Goal: Task Accomplishment & Management: Use online tool/utility

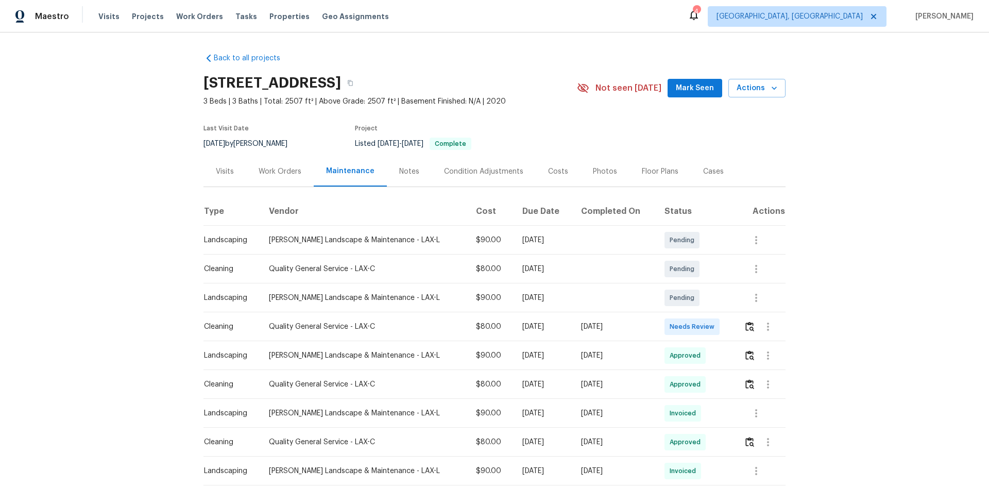
click at [745, 330] on img "button" at bounding box center [749, 326] width 9 height 10
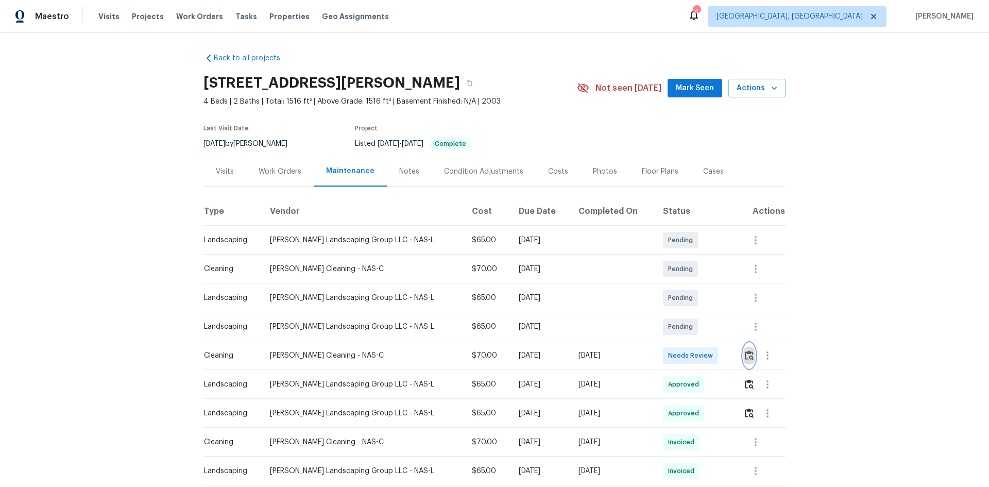
click at [703, 325] on img "button" at bounding box center [749, 355] width 9 height 10
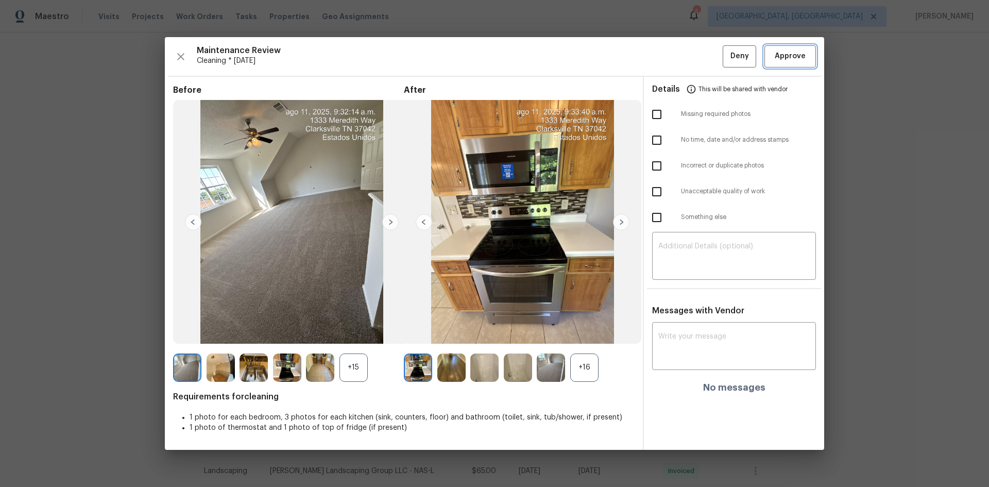
click at [703, 56] on span "Approve" at bounding box center [789, 56] width 31 height 13
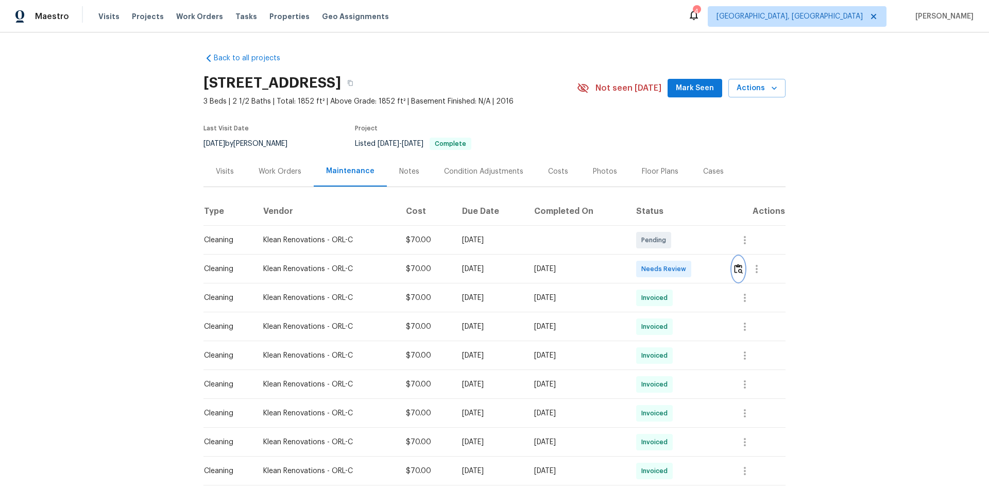
click at [703, 267] on img "button" at bounding box center [738, 269] width 9 height 10
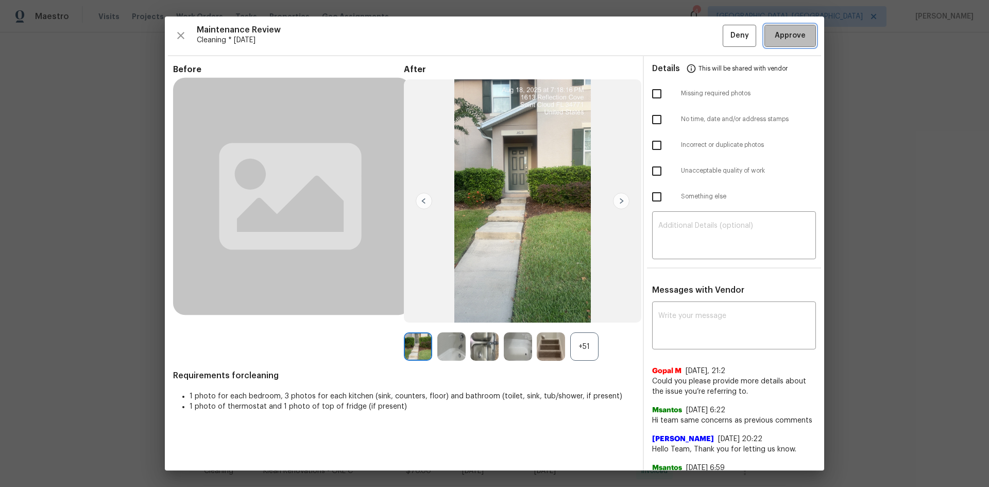
click at [703, 41] on span "Approve" at bounding box center [789, 35] width 31 height 13
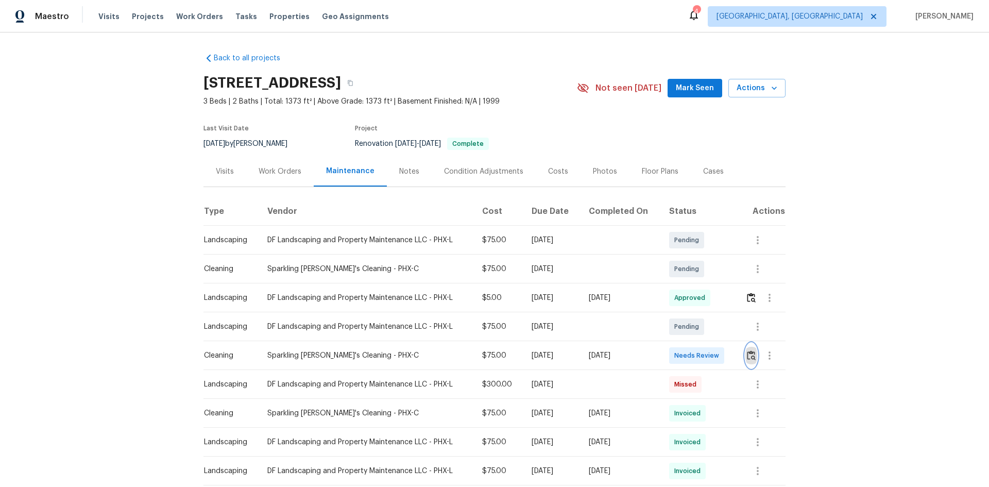
click at [703, 325] on img "button" at bounding box center [751, 355] width 9 height 10
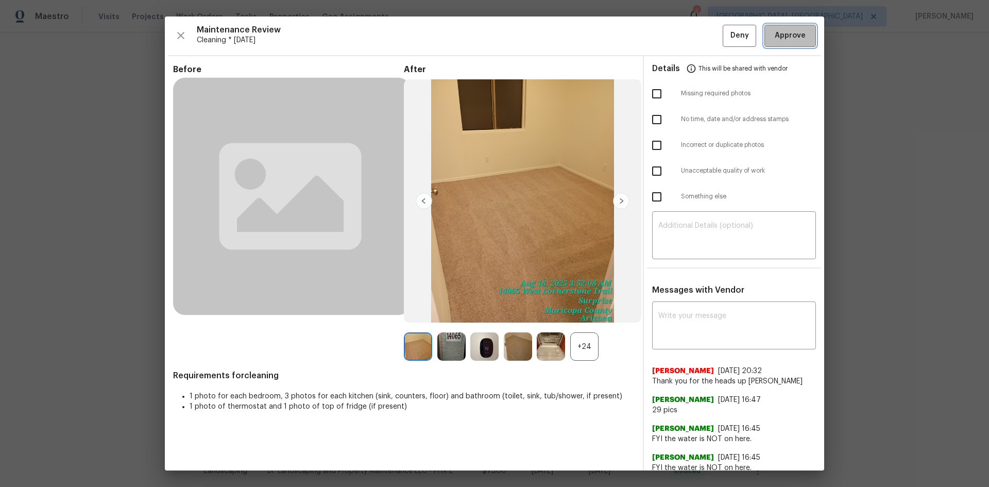
click at [703, 37] on span "Approve" at bounding box center [789, 35] width 31 height 13
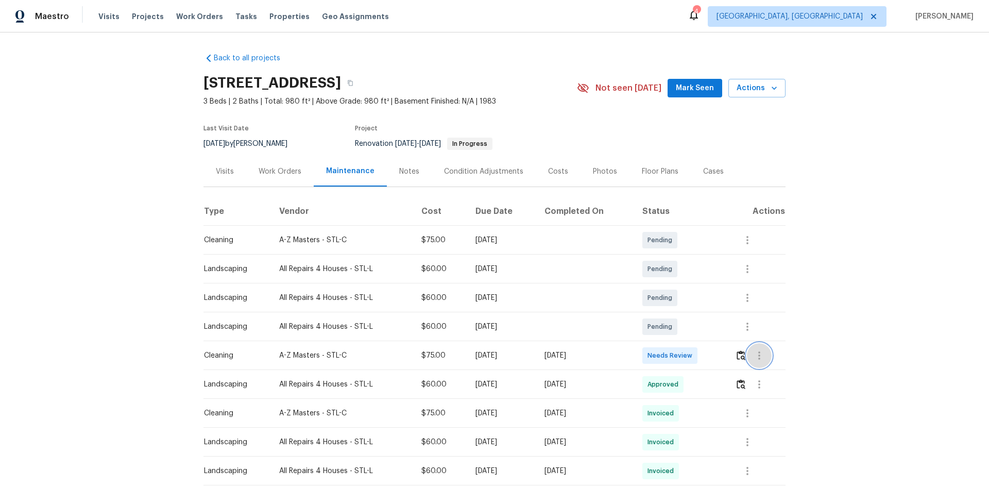
click at [703, 325] on button "button" at bounding box center [759, 355] width 25 height 25
click at [703, 325] on div at bounding box center [494, 243] width 989 height 487
click at [703, 325] on img "button" at bounding box center [740, 355] width 9 height 10
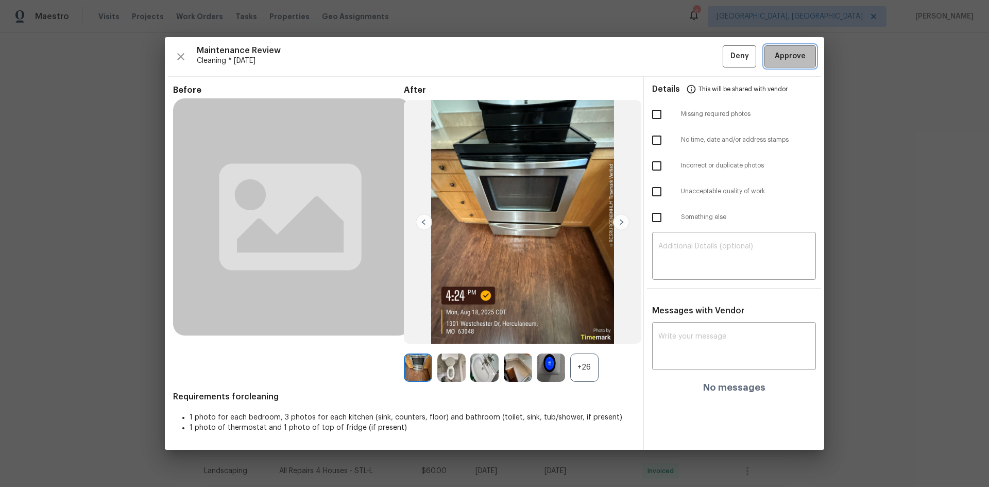
click at [703, 55] on span "Approve" at bounding box center [789, 56] width 31 height 13
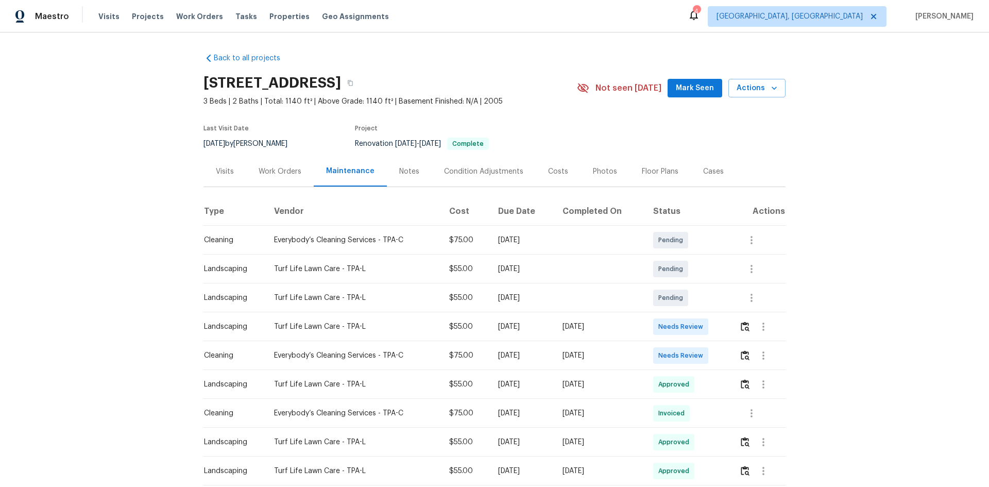
drag, startPoint x: 211, startPoint y: 326, endPoint x: 631, endPoint y: 331, distance: 420.7
click at [631, 325] on tr "Landscaping Turf Life Lawn Care - TPA-L $55.00 [DATE] [DATE] Needs Review" at bounding box center [494, 326] width 582 height 29
drag, startPoint x: 199, startPoint y: 351, endPoint x: 630, endPoint y: 361, distance: 430.6
click at [630, 325] on tr "Cleaning Everybody’s Cleaning Services - TPA-C $75.00 [DATE] [DATE] Needs Review" at bounding box center [494, 355] width 582 height 29
click at [703, 325] on button "button" at bounding box center [745, 355] width 12 height 25
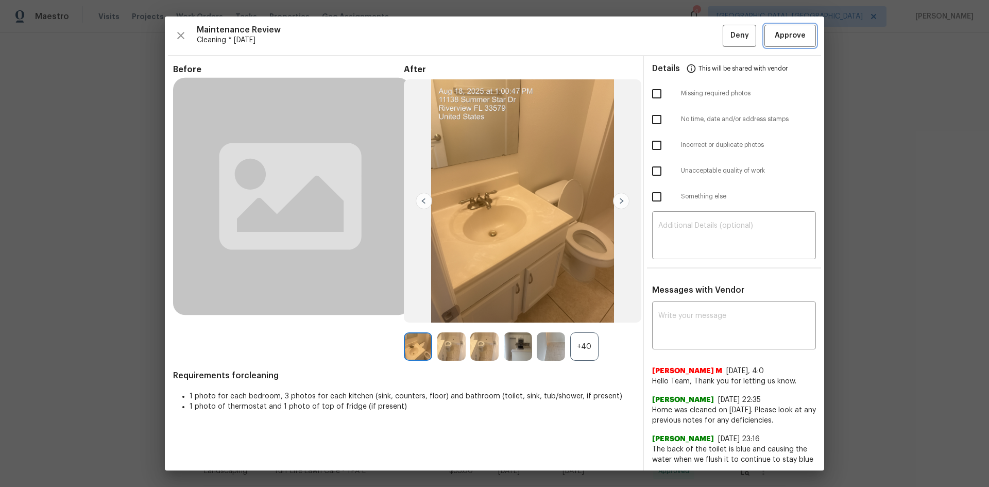
click at [703, 45] on button "Approve" at bounding box center [789, 36] width 51 height 22
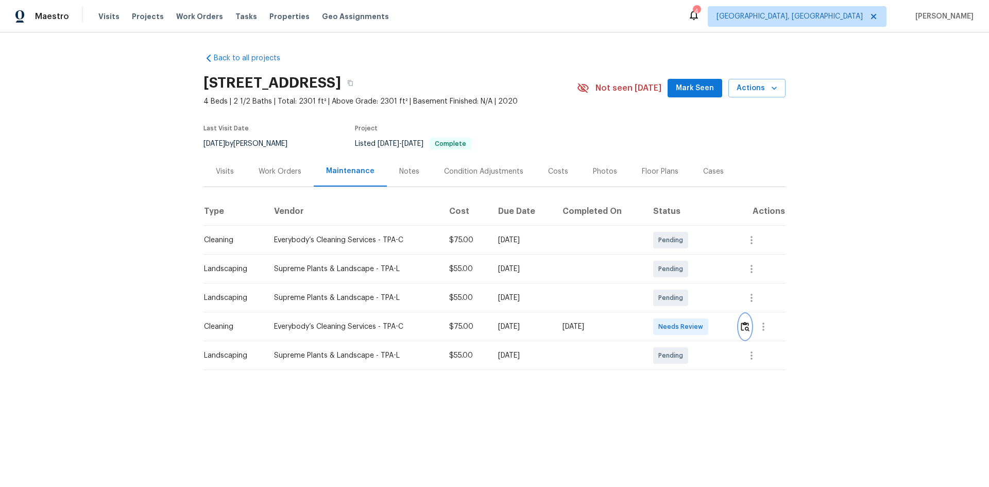
click at [703, 325] on img "button" at bounding box center [744, 326] width 9 height 10
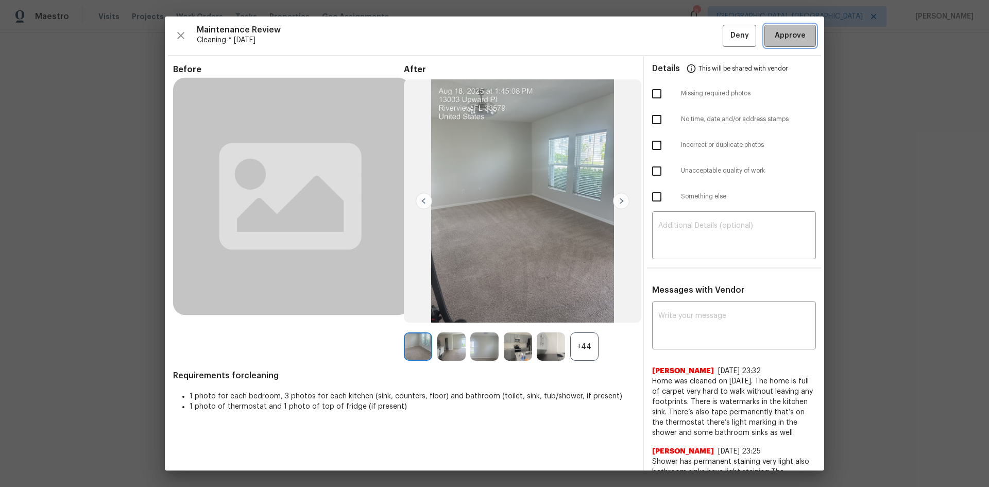
click at [703, 42] on span "Approve" at bounding box center [789, 35] width 31 height 13
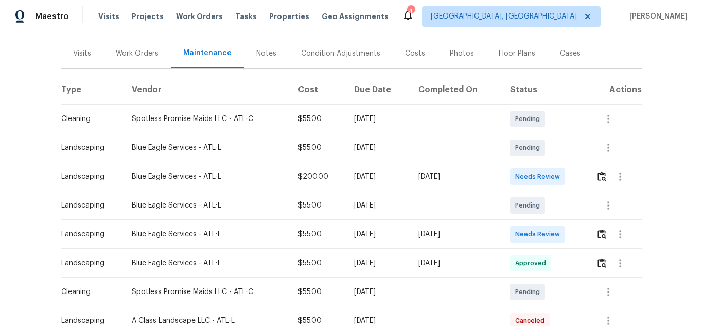
scroll to position [154, 0]
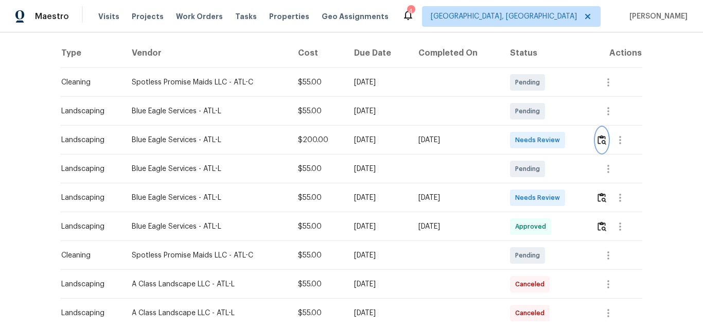
click at [602, 143] on img "button" at bounding box center [602, 140] width 9 height 10
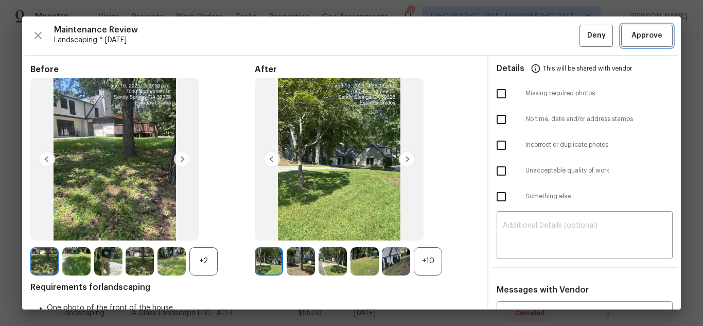
click at [650, 36] on span "Approve" at bounding box center [647, 35] width 31 height 13
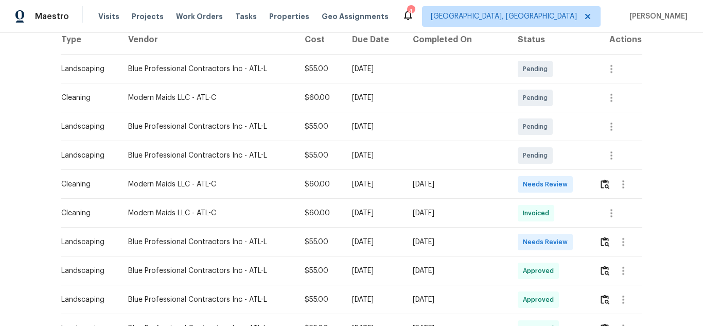
scroll to position [206, 0]
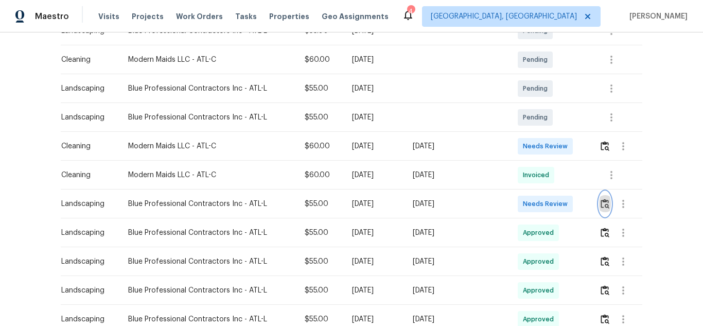
click at [601, 203] on img "button" at bounding box center [605, 204] width 9 height 10
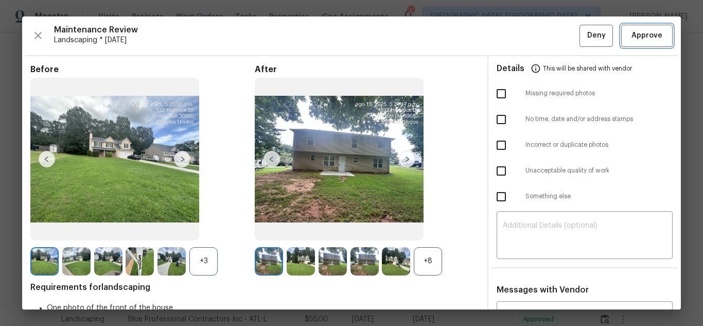
click at [639, 38] on span "Approve" at bounding box center [647, 35] width 31 height 13
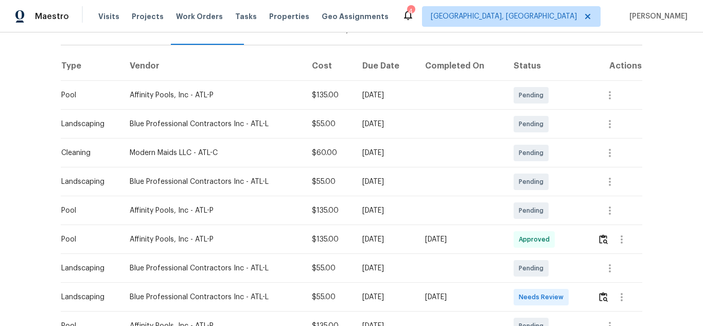
scroll to position [154, 0]
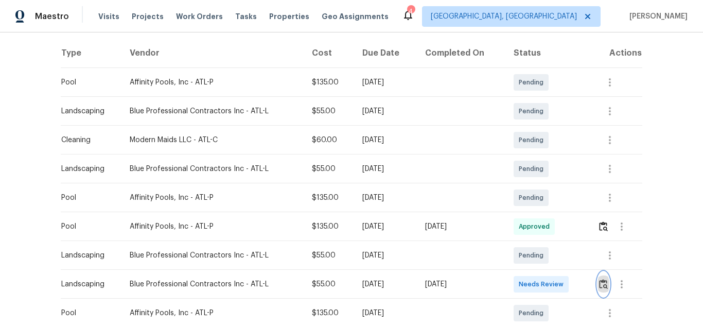
click at [602, 278] on button "button" at bounding box center [604, 284] width 12 height 25
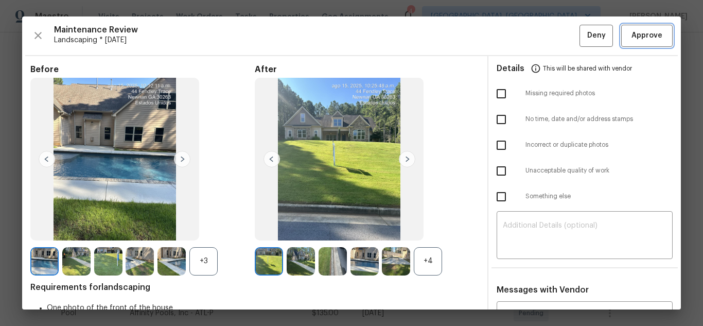
click at [649, 35] on span "Approve" at bounding box center [647, 35] width 31 height 13
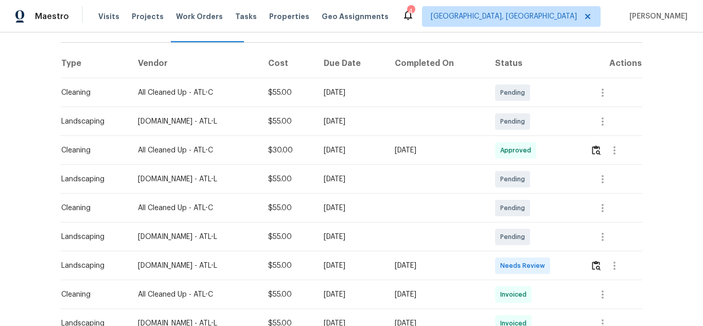
scroll to position [154, 0]
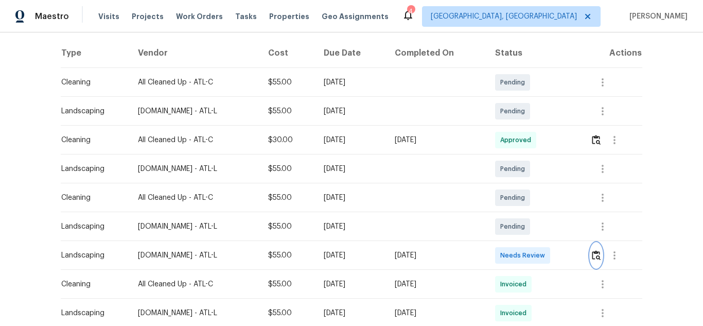
click at [596, 257] on img "button" at bounding box center [596, 255] width 9 height 10
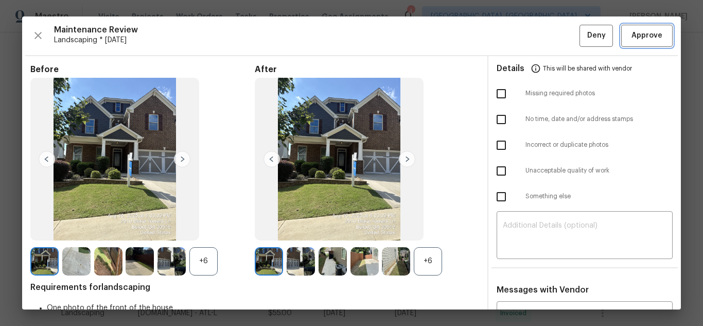
click at [632, 36] on span "Approve" at bounding box center [647, 35] width 31 height 13
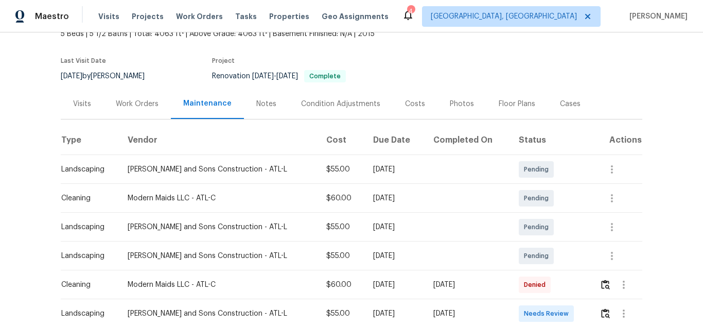
scroll to position [206, 0]
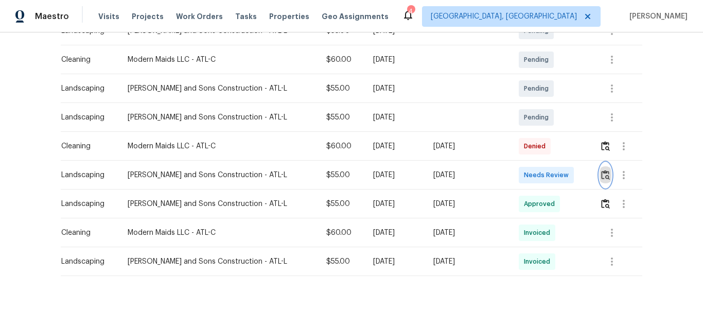
click at [601, 174] on img "button" at bounding box center [605, 175] width 9 height 10
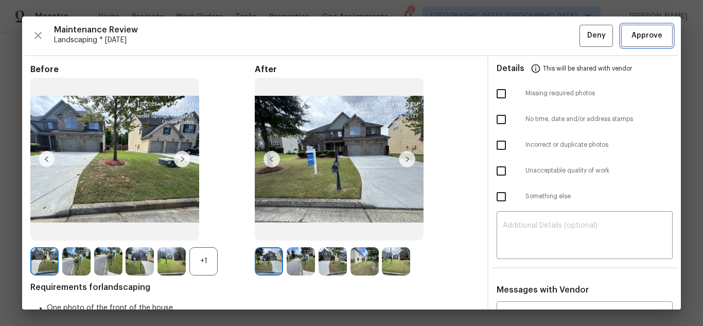
click at [636, 38] on span "Approve" at bounding box center [647, 35] width 31 height 13
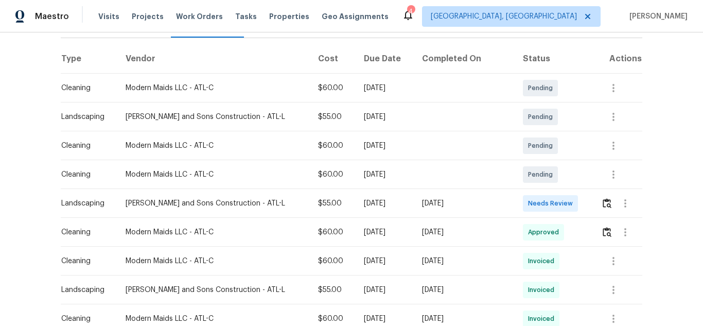
scroll to position [154, 0]
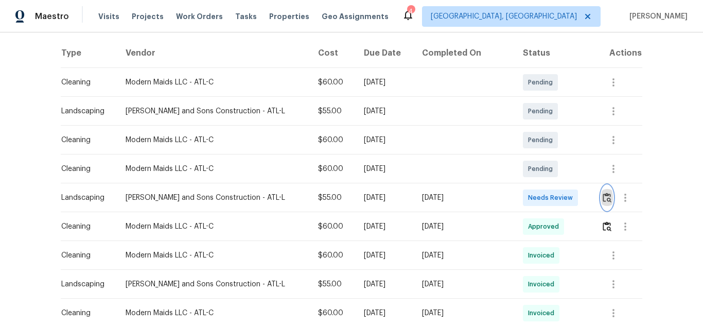
click at [603, 198] on img "button" at bounding box center [607, 198] width 9 height 10
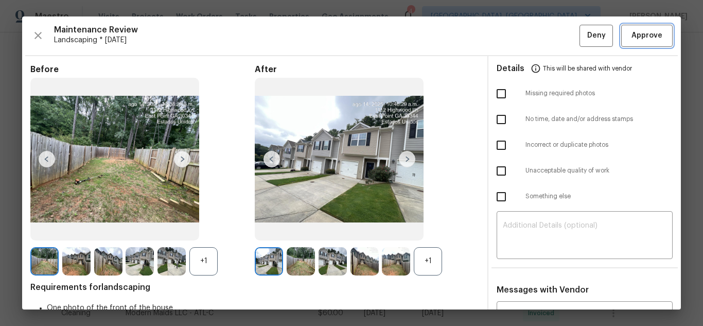
click at [630, 37] on span "Approve" at bounding box center [647, 35] width 35 height 13
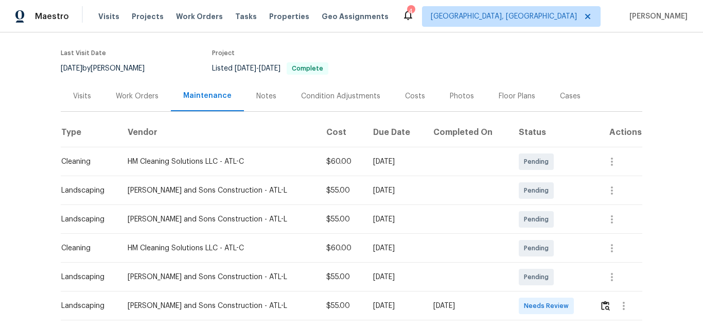
scroll to position [154, 0]
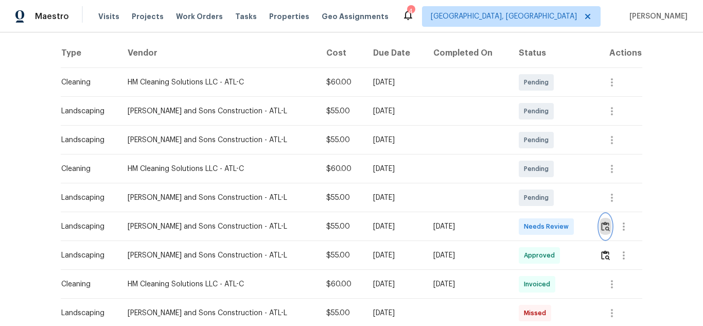
click at [602, 229] on img "button" at bounding box center [605, 226] width 9 height 10
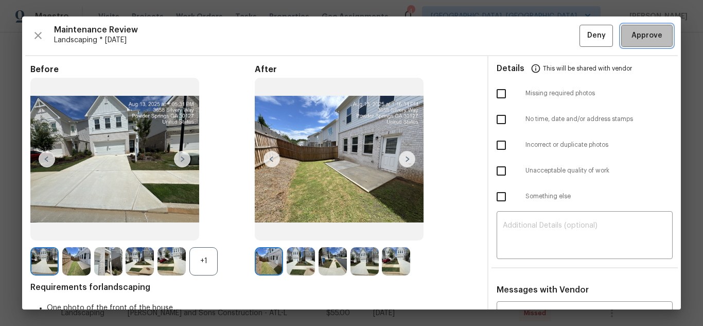
click at [650, 37] on span "Approve" at bounding box center [647, 35] width 31 height 13
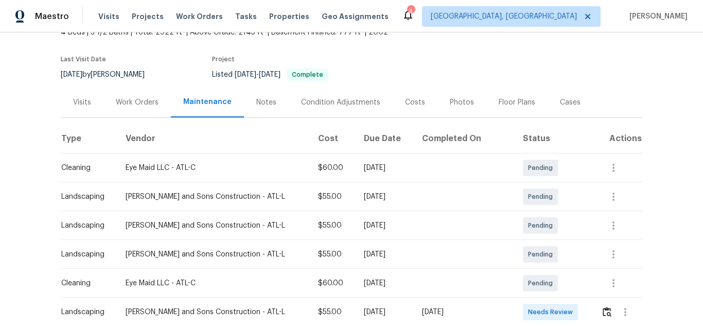
scroll to position [154, 0]
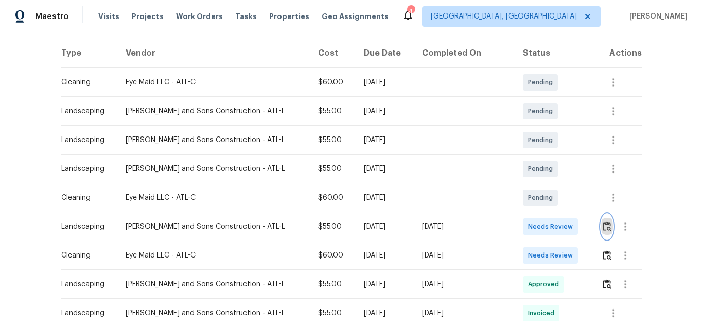
click at [603, 223] on img "button" at bounding box center [607, 226] width 9 height 10
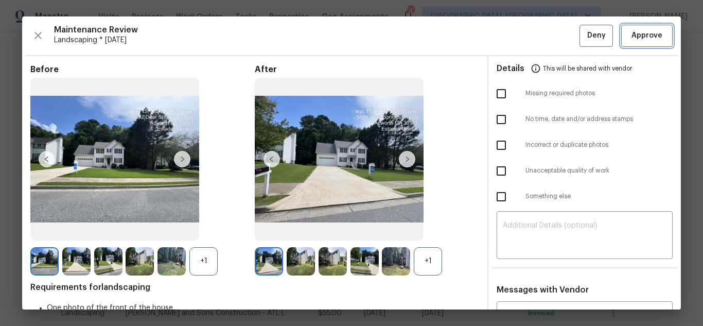
click at [636, 32] on span "Approve" at bounding box center [647, 35] width 31 height 13
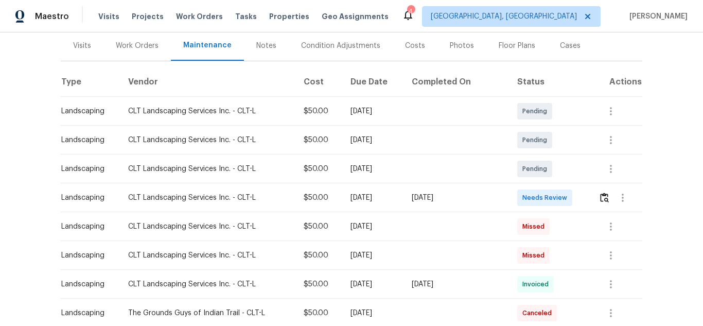
scroll to position [154, 0]
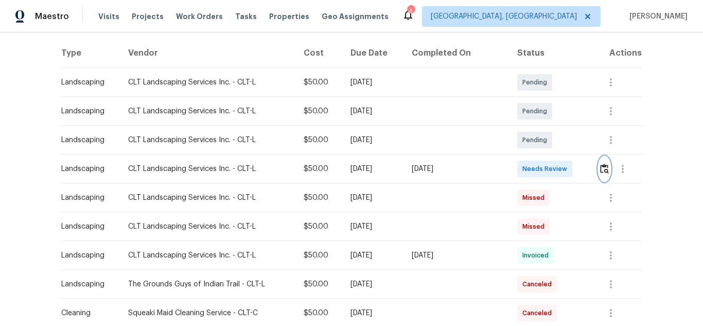
click at [600, 171] on img "button" at bounding box center [604, 169] width 9 height 10
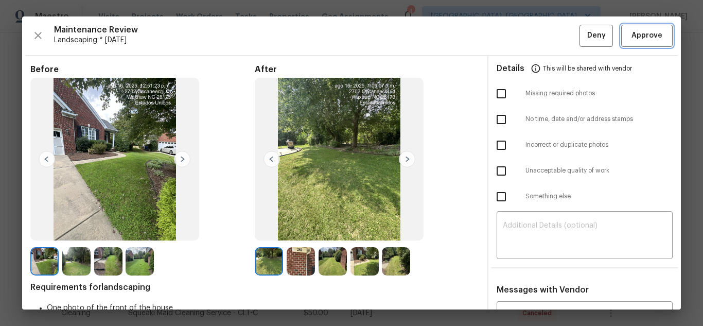
click at [639, 35] on span "Approve" at bounding box center [647, 35] width 31 height 13
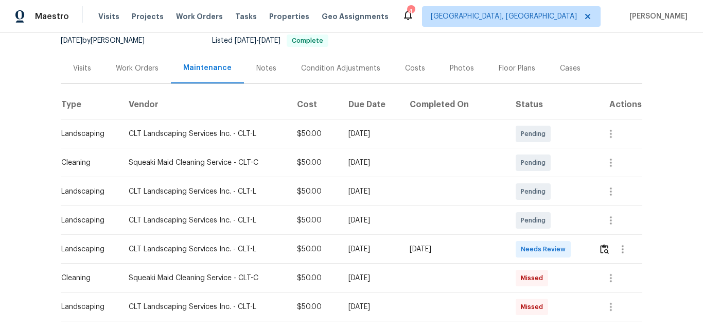
scroll to position [154, 0]
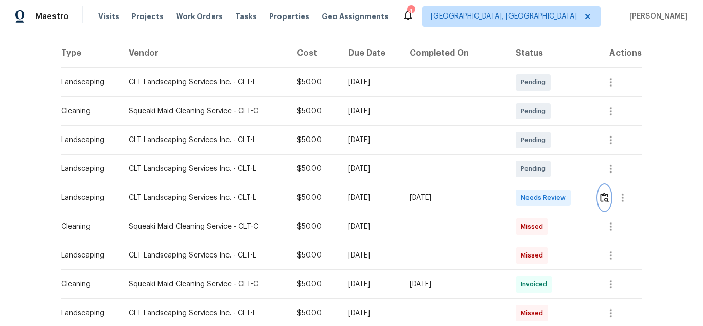
click at [601, 194] on img "button" at bounding box center [604, 198] width 9 height 10
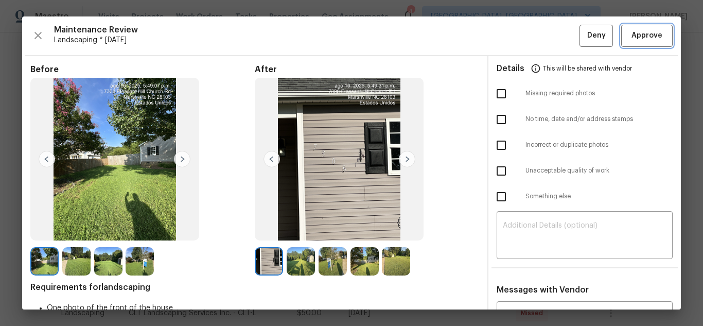
click at [621, 37] on button "Approve" at bounding box center [646, 36] width 51 height 22
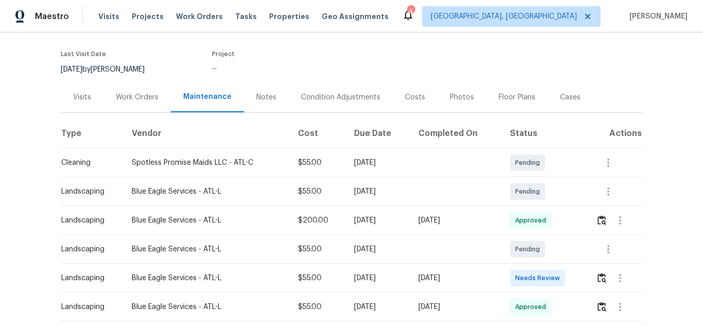
scroll to position [154, 0]
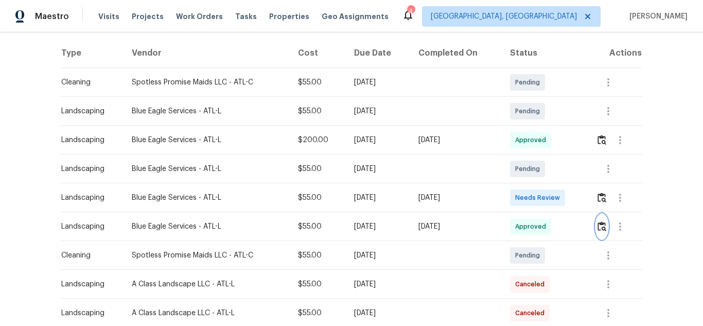
click at [601, 224] on img "button" at bounding box center [602, 226] width 9 height 10
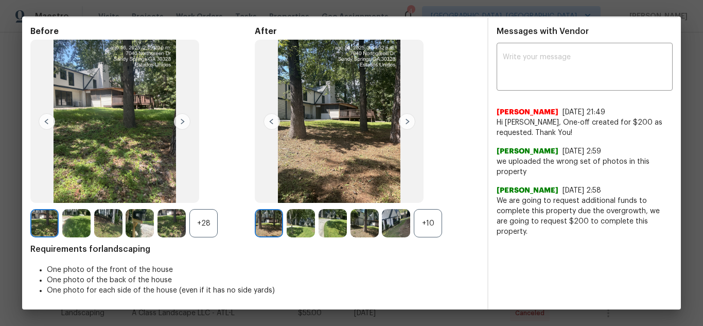
scroll to position [0, 0]
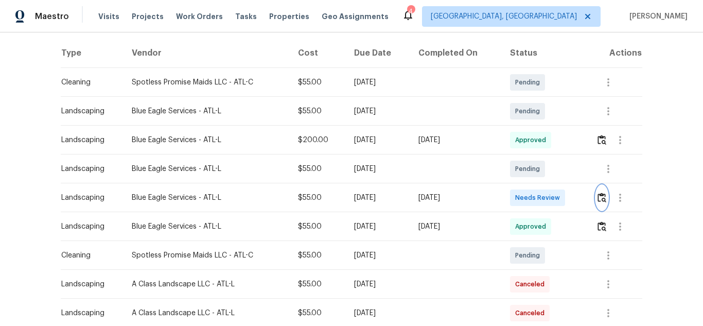
click at [596, 194] on button "button" at bounding box center [602, 197] width 12 height 25
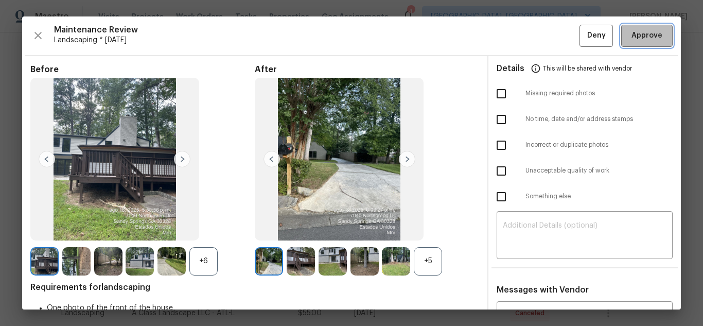
click at [641, 32] on span "Approve" at bounding box center [647, 35] width 31 height 13
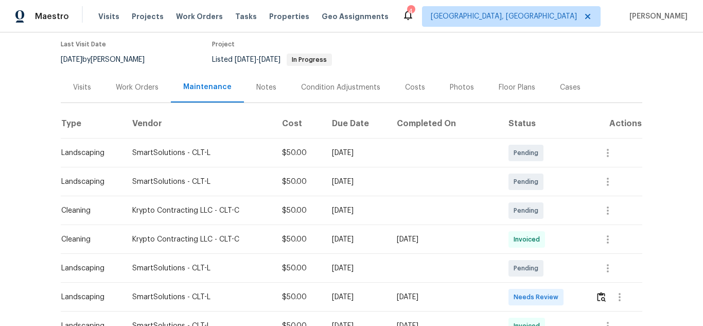
scroll to position [206, 0]
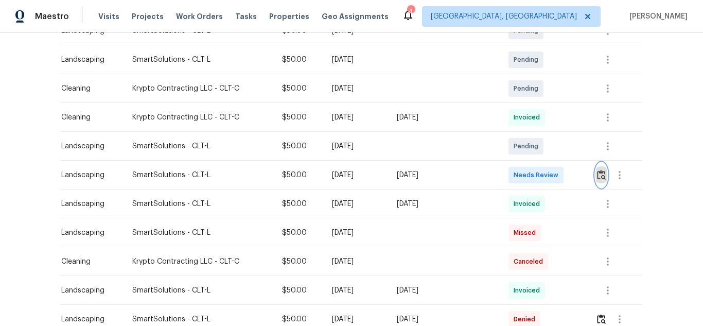
click at [598, 176] on img "button" at bounding box center [601, 175] width 9 height 10
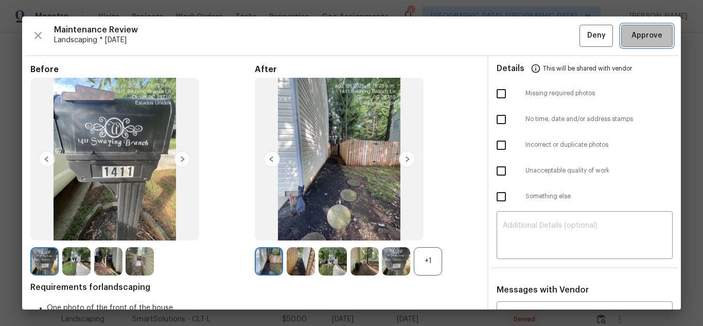
click at [635, 40] on span "Approve" at bounding box center [647, 35] width 31 height 13
click at [632, 29] on span "Approve" at bounding box center [647, 35] width 31 height 13
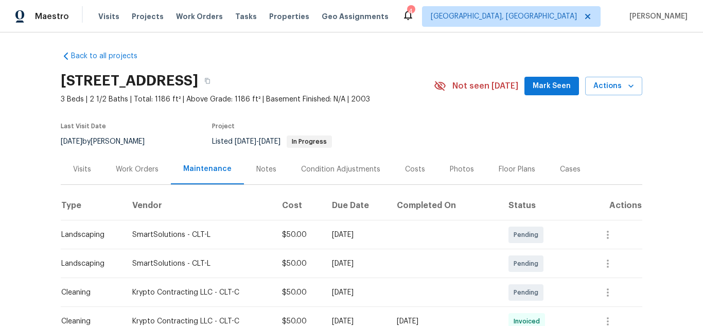
scroll to position [0, 0]
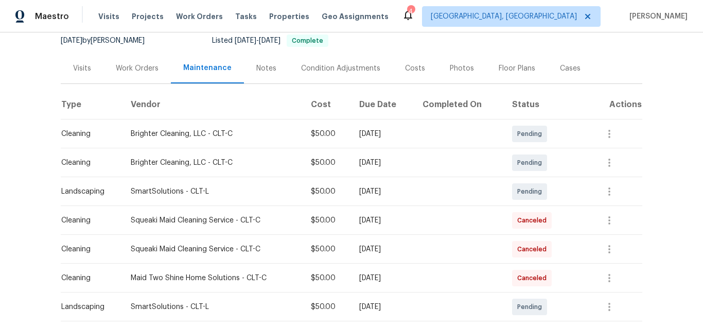
scroll to position [206, 0]
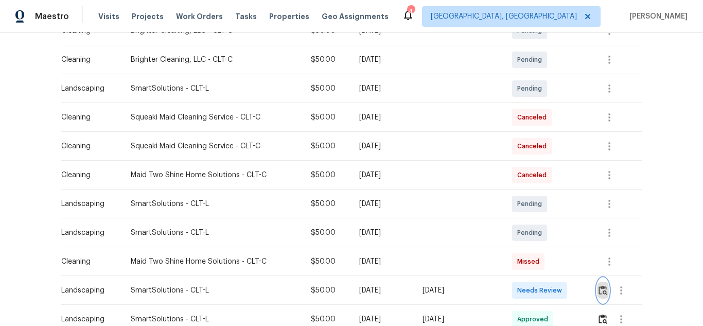
click at [598, 283] on button "button" at bounding box center [603, 290] width 12 height 25
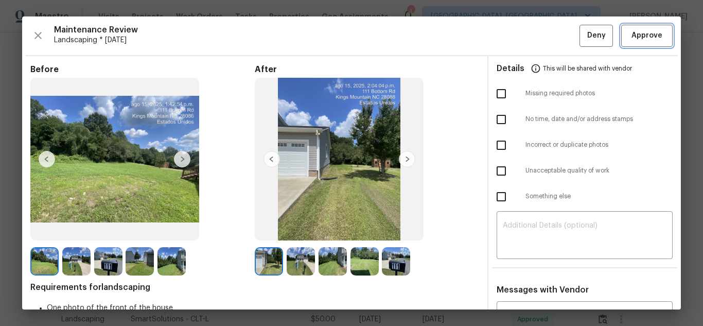
click at [633, 31] on span "Approve" at bounding box center [647, 35] width 31 height 13
click at [638, 29] on button "Approve" at bounding box center [646, 36] width 51 height 22
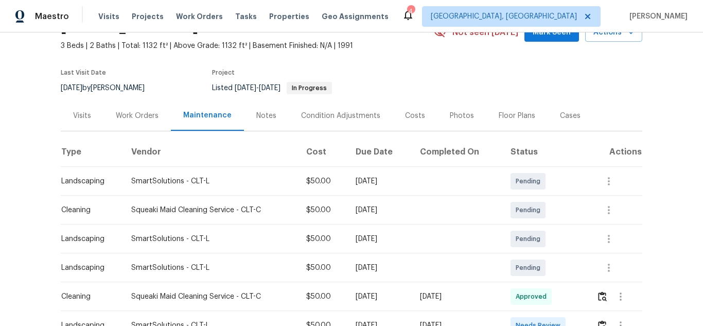
scroll to position [139, 0]
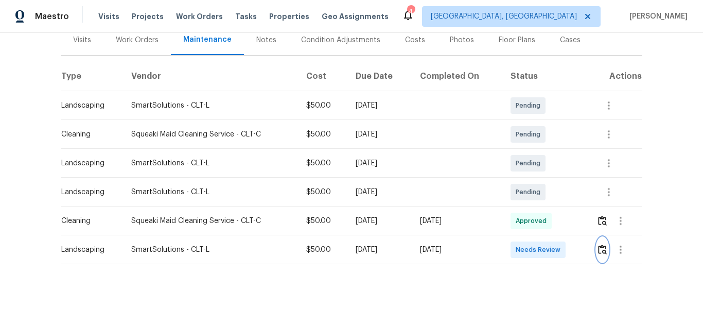
click at [599, 247] on button "button" at bounding box center [603, 249] width 12 height 25
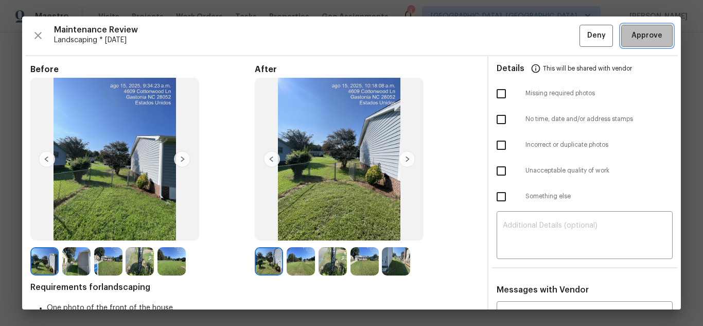
click at [633, 39] on span "Approve" at bounding box center [647, 35] width 31 height 13
click at [652, 29] on button "Approve" at bounding box center [646, 36] width 51 height 22
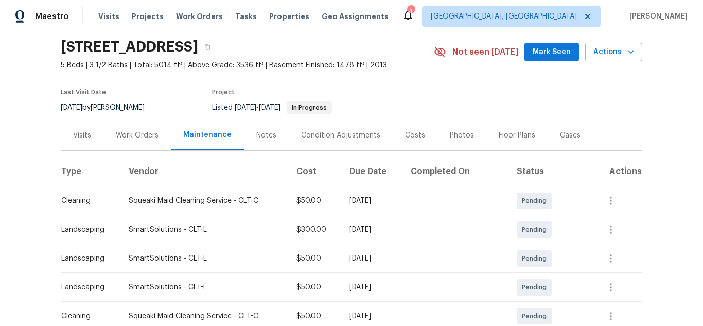
scroll to position [206, 0]
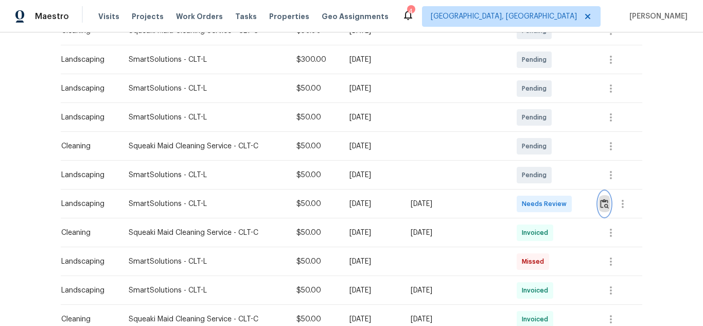
click at [601, 200] on img "button" at bounding box center [604, 204] width 9 height 10
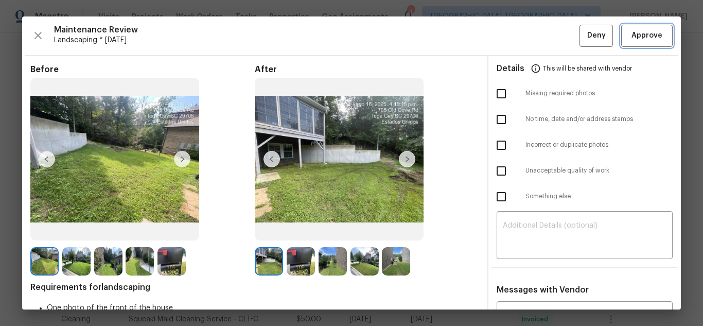
click at [633, 37] on span "Approve" at bounding box center [647, 35] width 31 height 13
click at [623, 29] on button "Approve" at bounding box center [646, 36] width 51 height 22
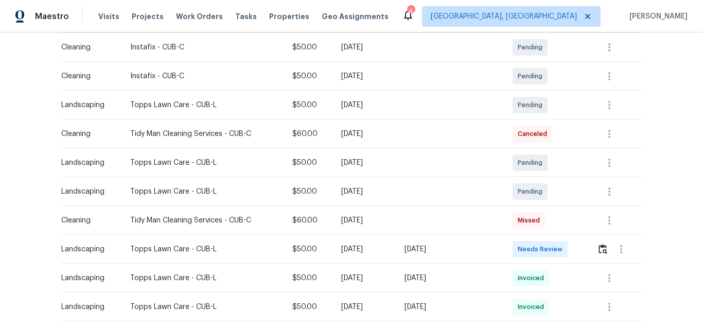
scroll to position [206, 0]
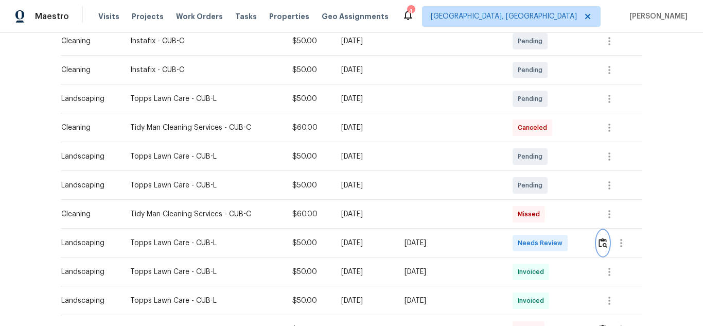
click at [601, 238] on img "button" at bounding box center [603, 243] width 9 height 10
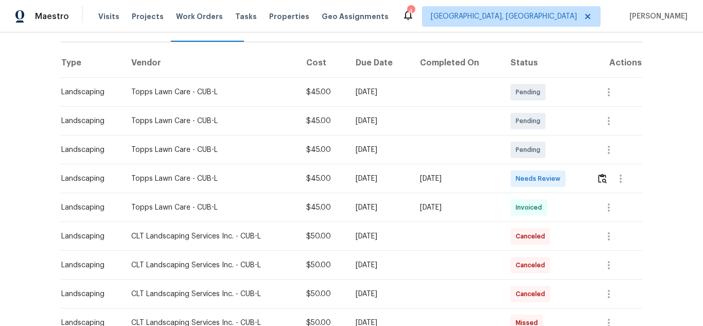
scroll to position [154, 0]
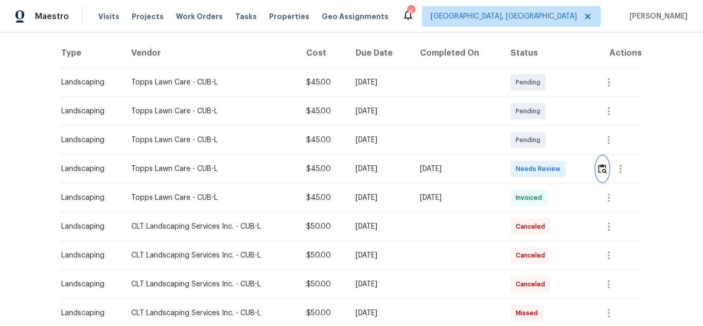
click at [598, 175] on button "button" at bounding box center [603, 169] width 12 height 25
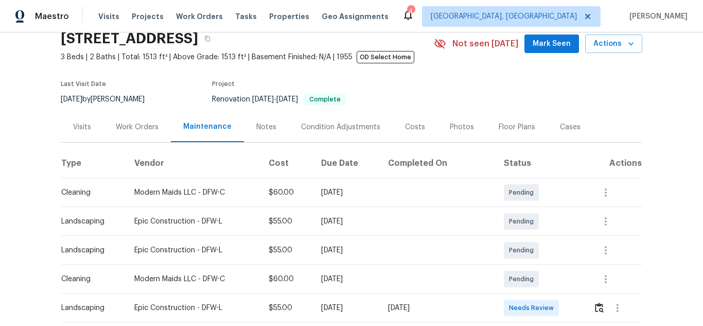
scroll to position [154, 0]
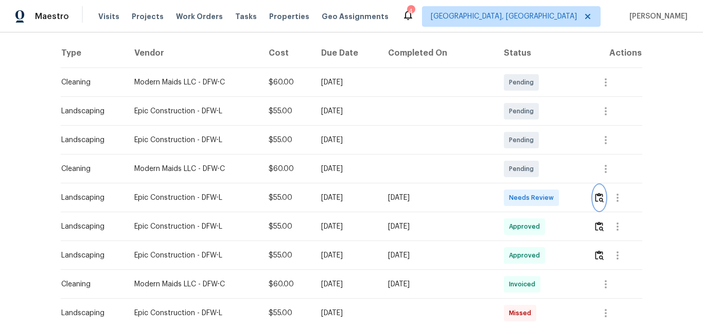
click at [598, 199] on img "button" at bounding box center [599, 198] width 9 height 10
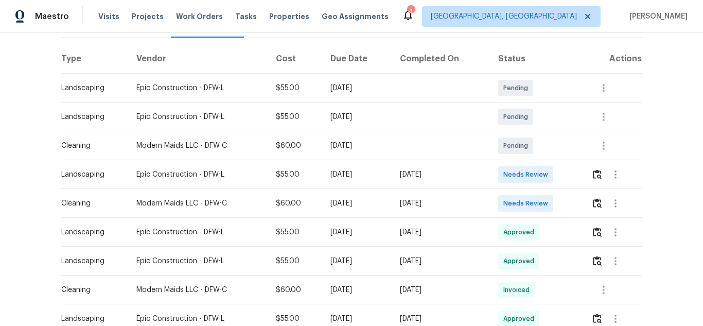
scroll to position [154, 0]
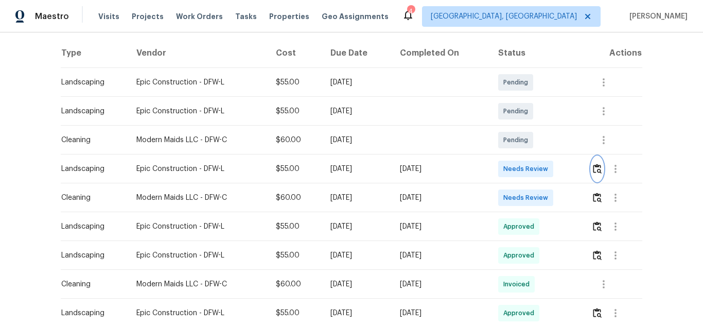
click at [594, 169] on img "button" at bounding box center [597, 169] width 9 height 10
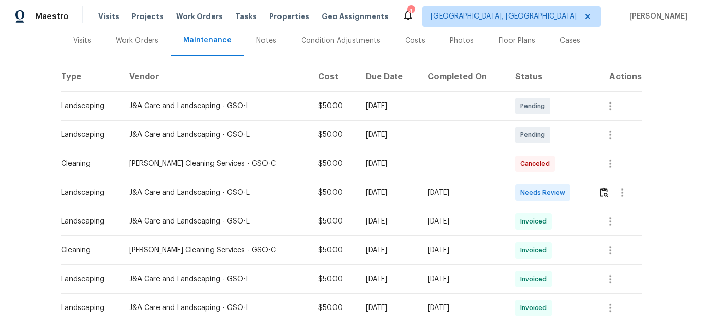
scroll to position [154, 0]
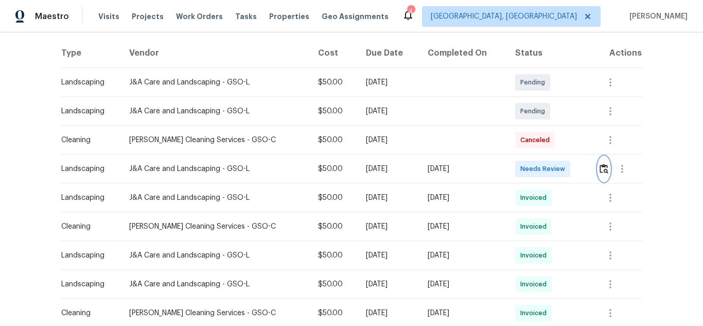
click at [603, 164] on img "button" at bounding box center [604, 169] width 9 height 10
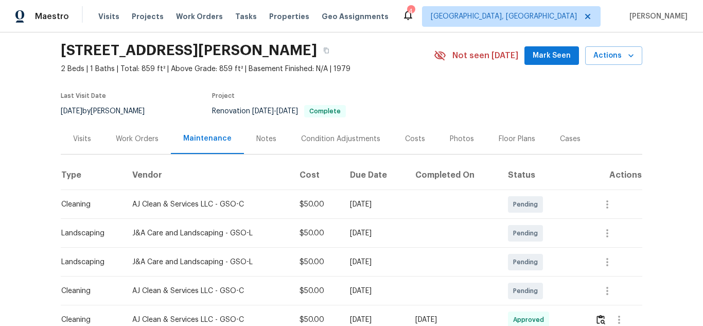
scroll to position [154, 0]
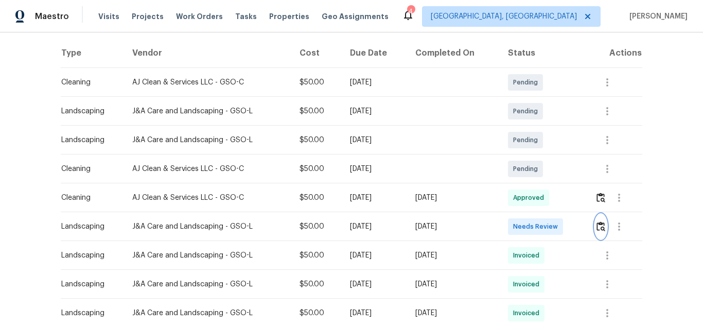
click at [603, 234] on button "button" at bounding box center [601, 226] width 12 height 25
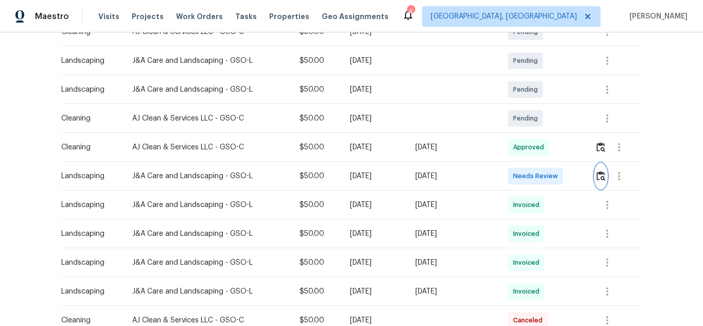
scroll to position [206, 0]
click at [601, 179] on img "button" at bounding box center [601, 175] width 9 height 10
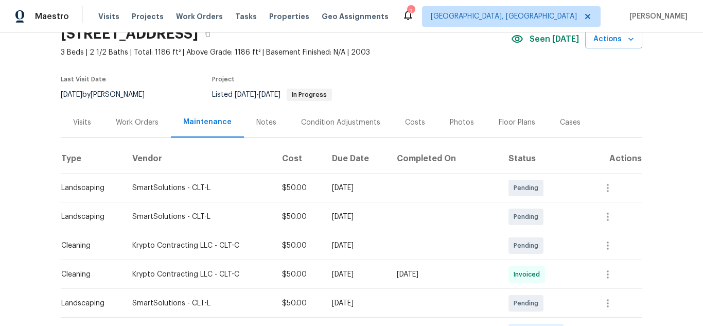
scroll to position [154, 0]
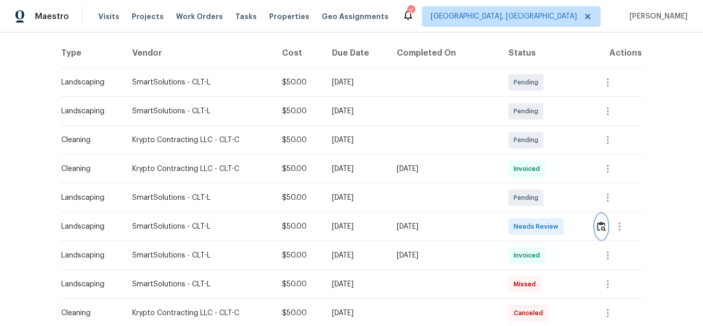
click at [600, 227] on img "button" at bounding box center [601, 226] width 9 height 10
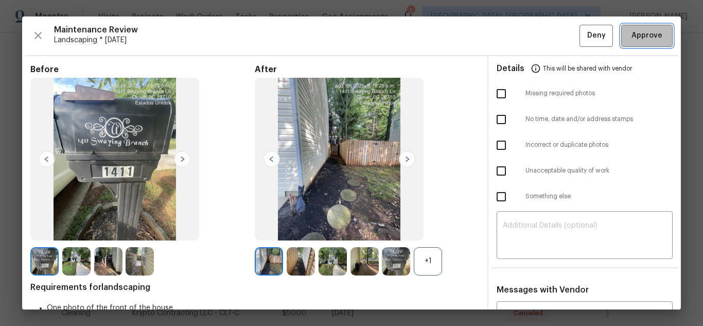
click at [651, 41] on span "Approve" at bounding box center [647, 35] width 31 height 13
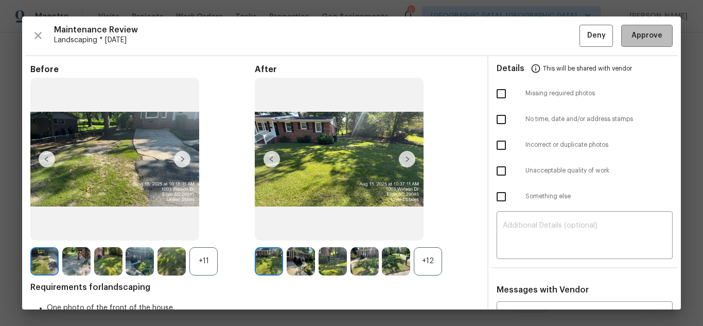
click at [632, 38] on span "Approve" at bounding box center [647, 35] width 31 height 13
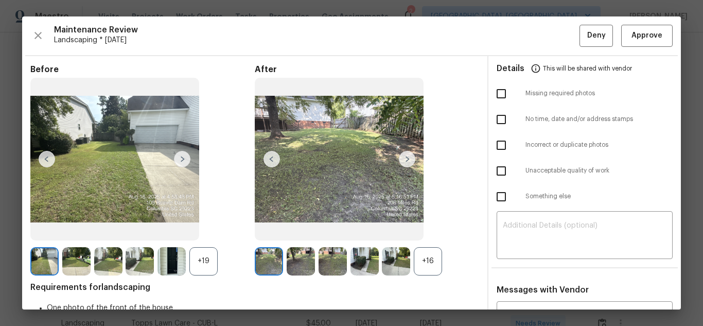
scroll to position [154, 0]
click at [633, 37] on span "Approve" at bounding box center [647, 35] width 31 height 13
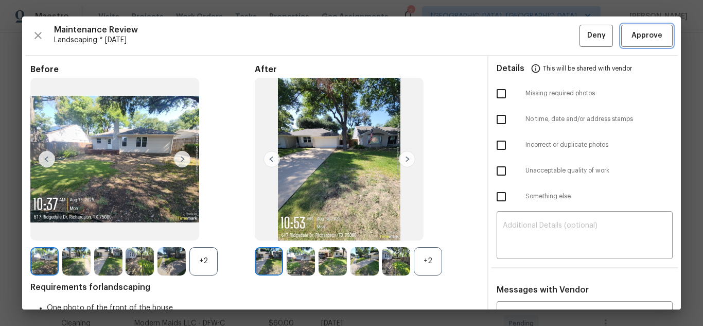
scroll to position [154, 0]
click at [632, 43] on button "Approve" at bounding box center [646, 36] width 51 height 22
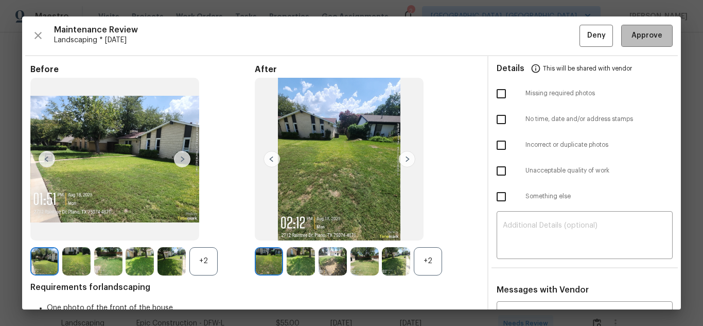
click at [644, 33] on span "Approve" at bounding box center [647, 35] width 31 height 13
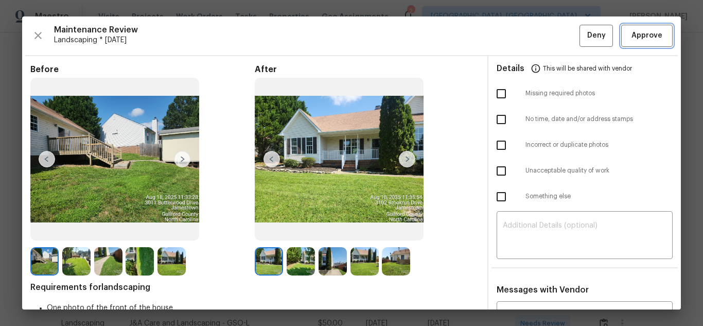
scroll to position [154, 0]
click at [637, 36] on span "Approve" at bounding box center [647, 35] width 31 height 13
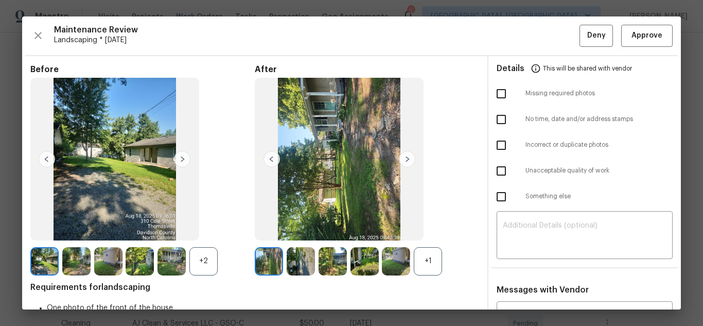
scroll to position [206, 0]
click at [633, 36] on span "Approve" at bounding box center [647, 35] width 31 height 13
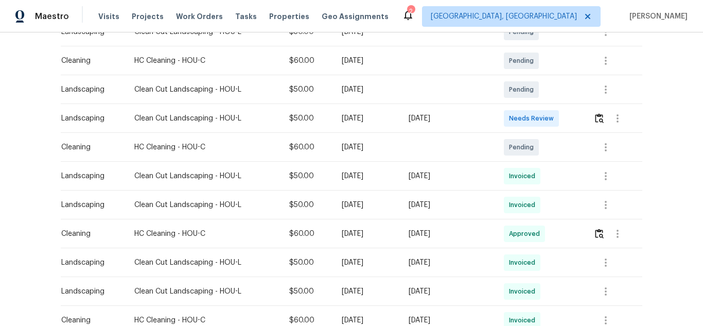
scroll to position [206, 0]
click at [601, 121] on img "button" at bounding box center [599, 117] width 9 height 10
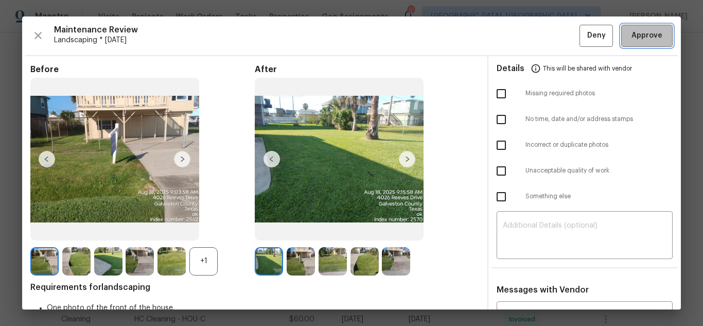
drag, startPoint x: 635, startPoint y: 41, endPoint x: 619, endPoint y: 27, distance: 21.2
click at [635, 41] on span "Approve" at bounding box center [647, 35] width 31 height 13
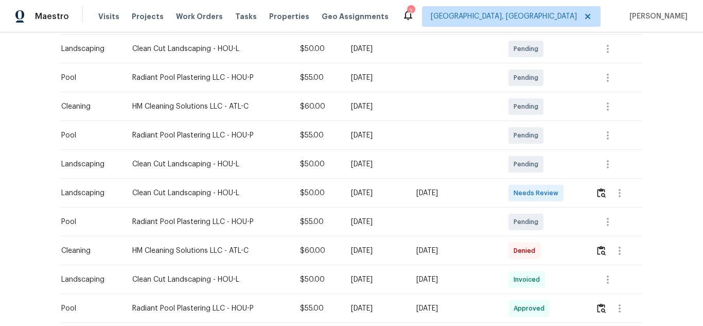
scroll to position [206, 0]
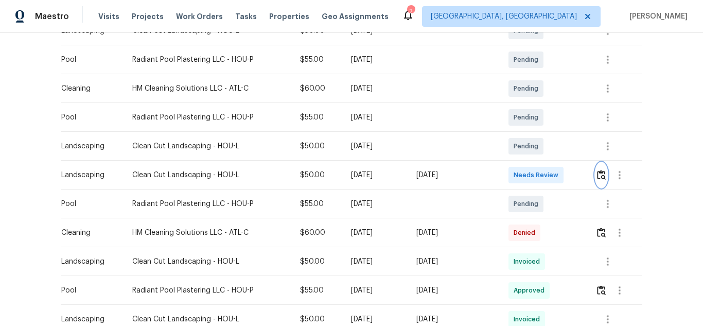
click at [600, 176] on img "button" at bounding box center [601, 175] width 9 height 10
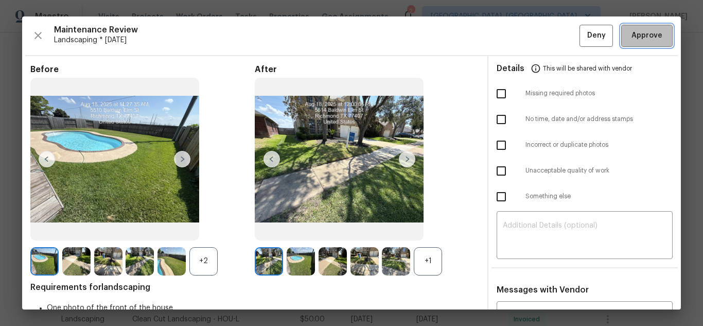
click at [637, 38] on span "Approve" at bounding box center [647, 35] width 31 height 13
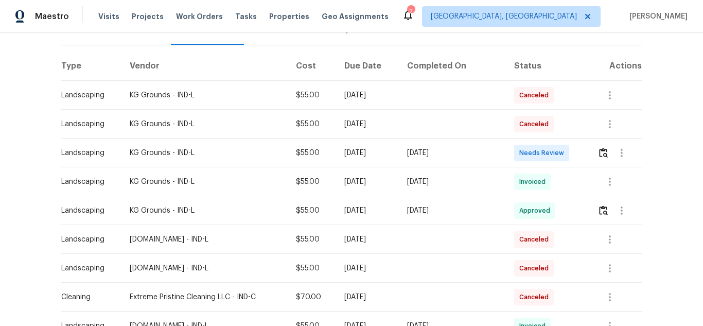
scroll to position [154, 0]
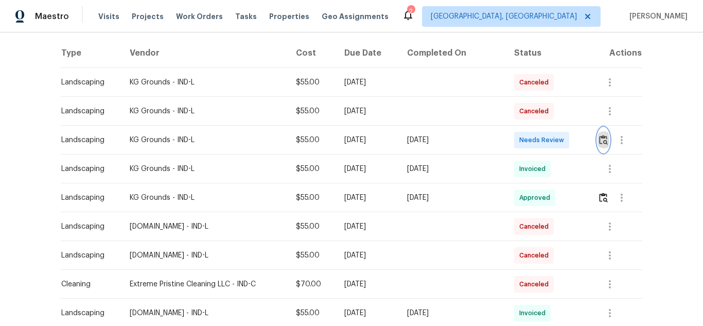
click at [601, 140] on img "button" at bounding box center [603, 140] width 9 height 10
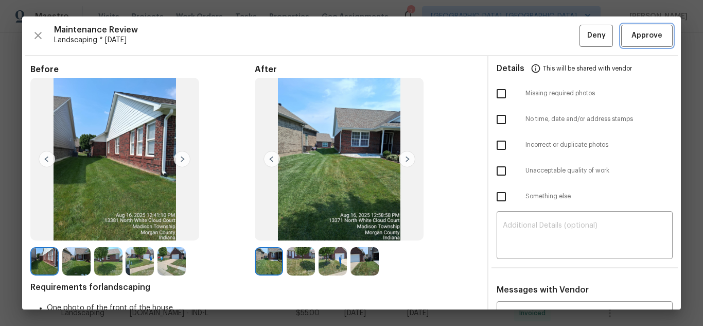
click at [639, 37] on span "Approve" at bounding box center [647, 35] width 31 height 13
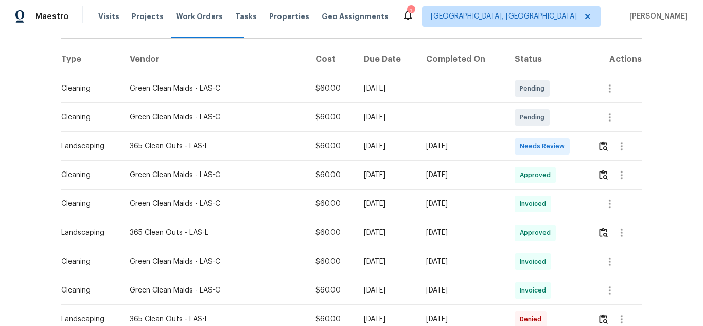
scroll to position [154, 0]
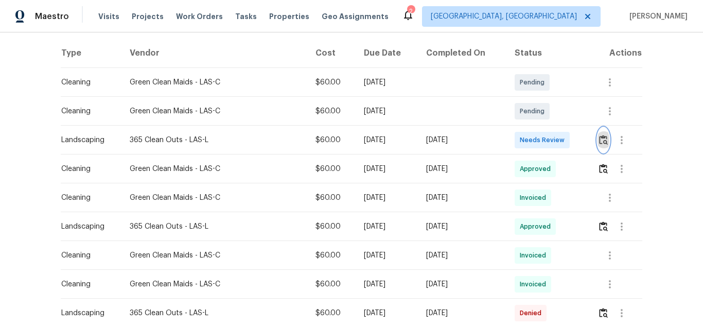
click at [602, 141] on img "button" at bounding box center [603, 140] width 9 height 10
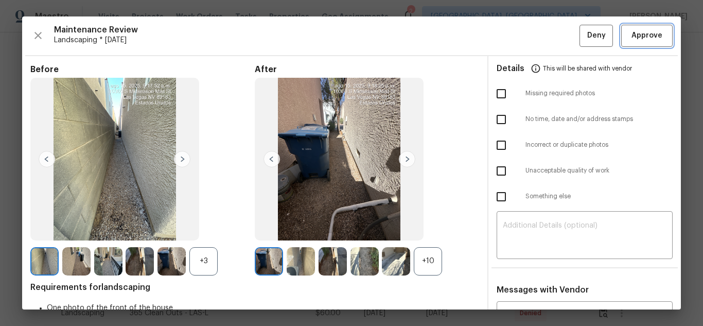
click at [640, 33] on span "Approve" at bounding box center [647, 35] width 31 height 13
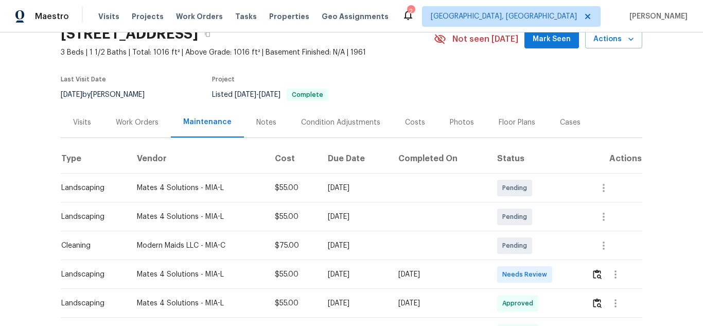
scroll to position [206, 0]
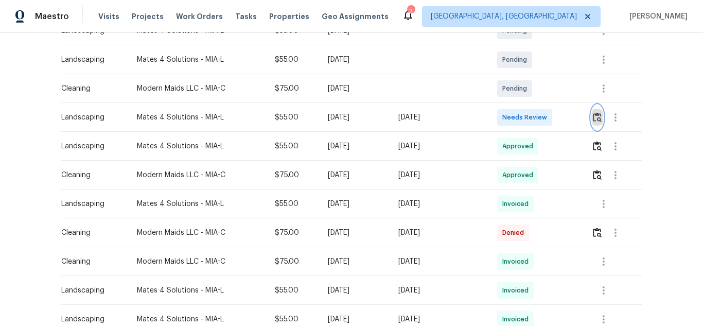
click at [596, 116] on img "button" at bounding box center [597, 117] width 9 height 10
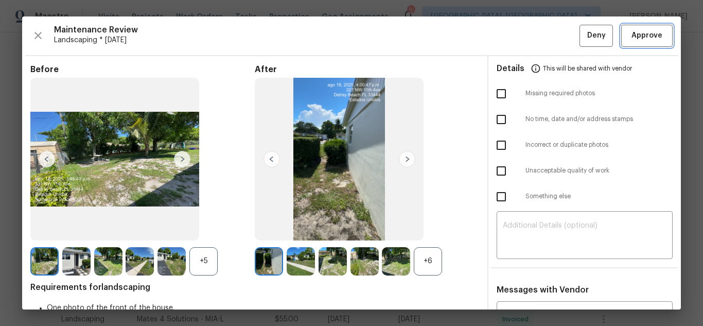
click at [633, 33] on span "Approve" at bounding box center [647, 35] width 31 height 13
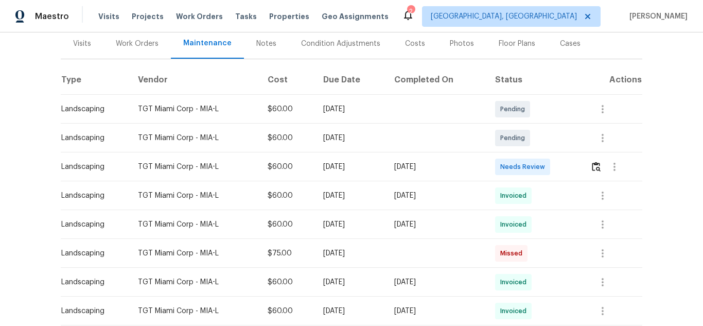
scroll to position [154, 0]
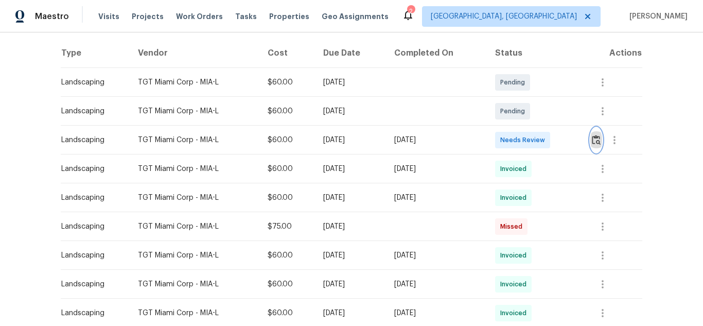
click at [596, 143] on img "button" at bounding box center [596, 140] width 9 height 10
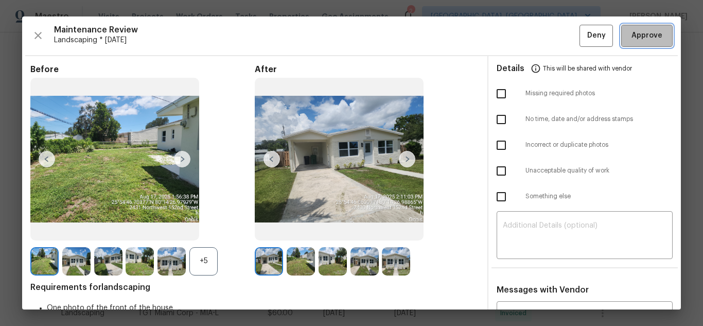
click at [632, 37] on span "Approve" at bounding box center [647, 35] width 31 height 13
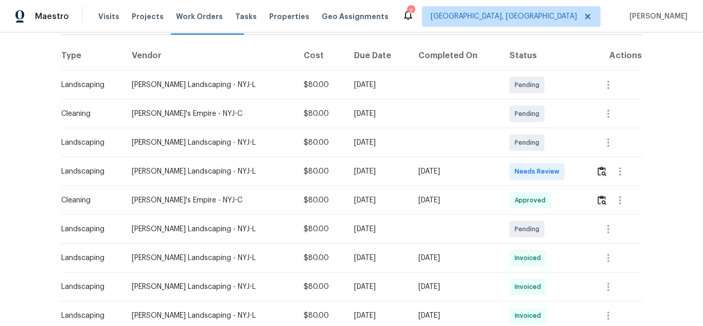
scroll to position [154, 0]
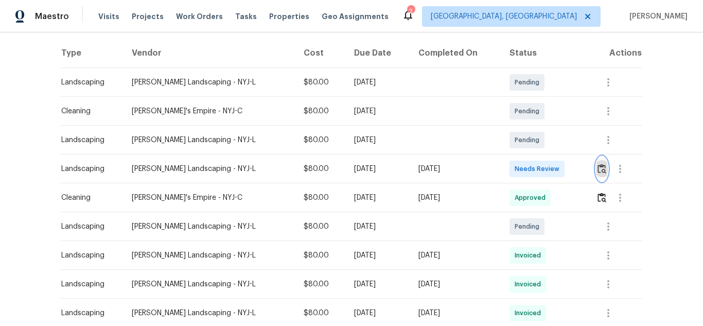
click at [596, 162] on button "button" at bounding box center [602, 169] width 12 height 25
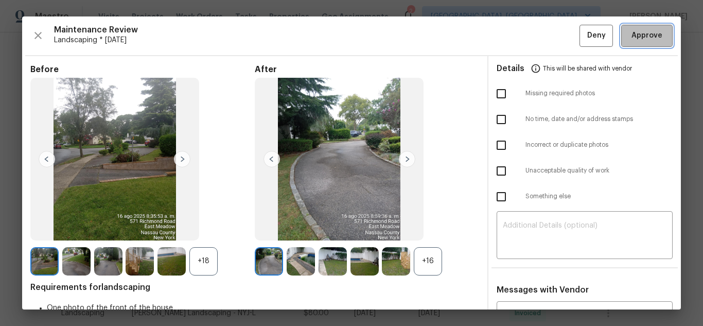
click at [632, 33] on span "Approve" at bounding box center [647, 35] width 31 height 13
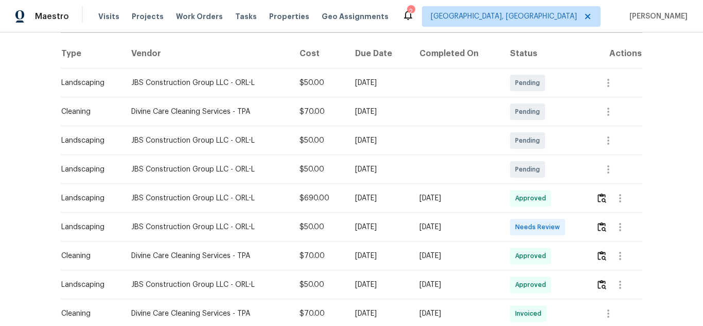
scroll to position [154, 0]
click at [600, 228] on img "button" at bounding box center [602, 226] width 9 height 10
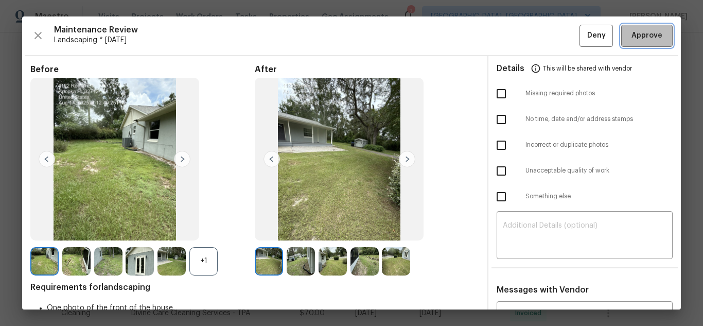
click at [625, 44] on button "Approve" at bounding box center [646, 36] width 51 height 22
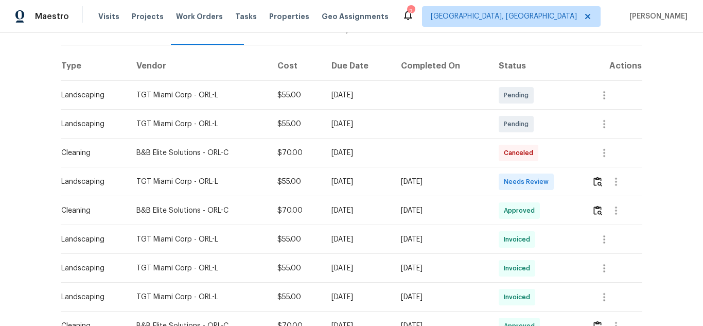
scroll to position [154, 0]
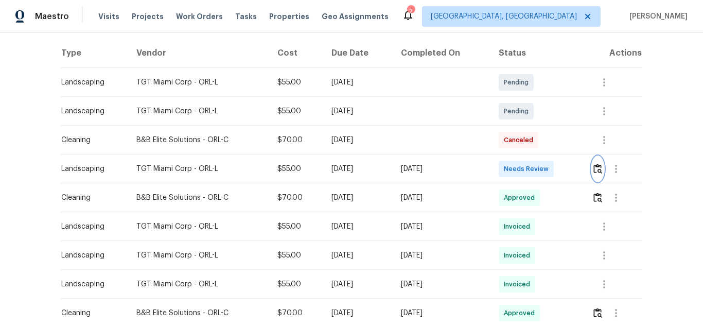
click at [594, 165] on img "button" at bounding box center [598, 169] width 9 height 10
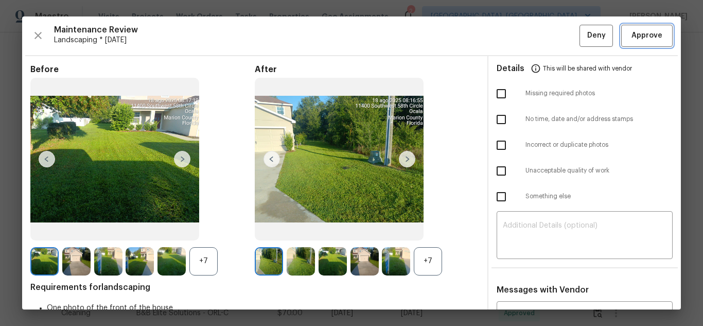
click at [621, 43] on button "Approve" at bounding box center [646, 36] width 51 height 22
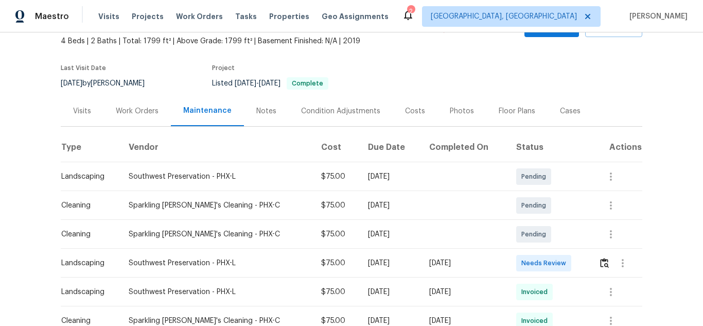
scroll to position [154, 0]
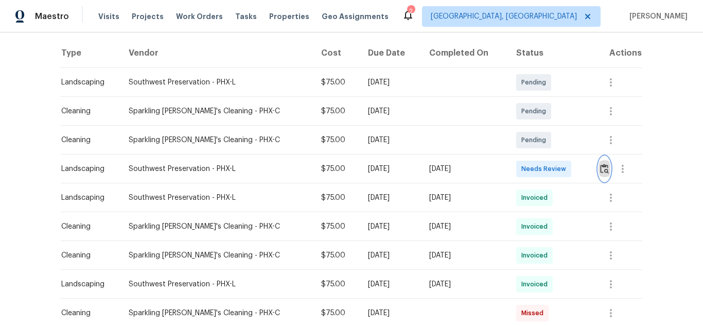
click at [600, 169] on img "button" at bounding box center [604, 169] width 9 height 10
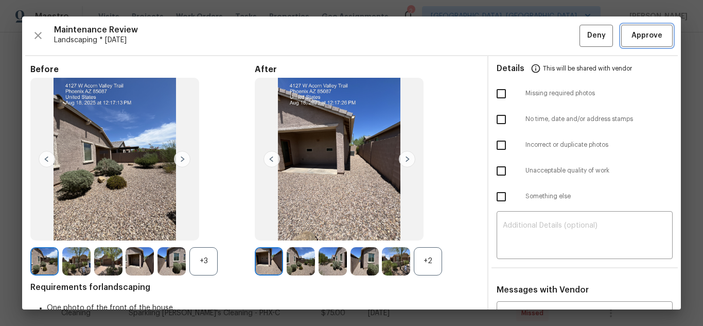
click at [632, 34] on span "Approve" at bounding box center [647, 35] width 31 height 13
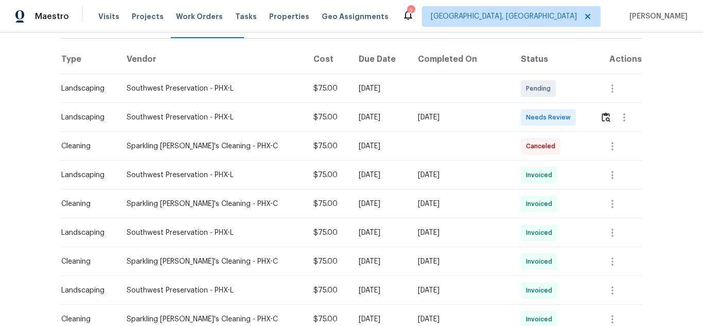
scroll to position [154, 0]
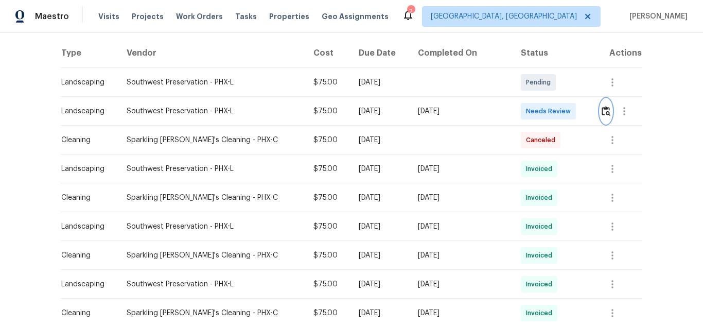
click at [602, 114] on img "button" at bounding box center [606, 111] width 9 height 10
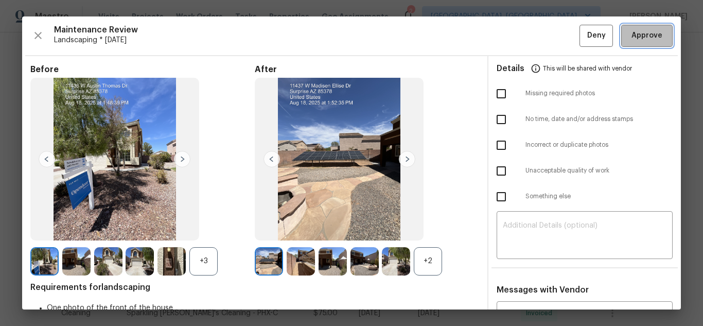
click at [632, 34] on span "Approve" at bounding box center [647, 35] width 31 height 13
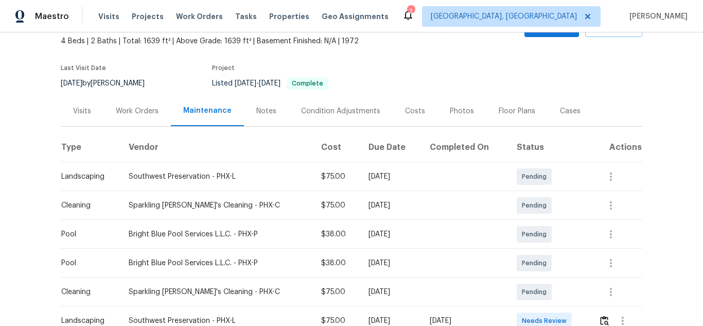
scroll to position [206, 0]
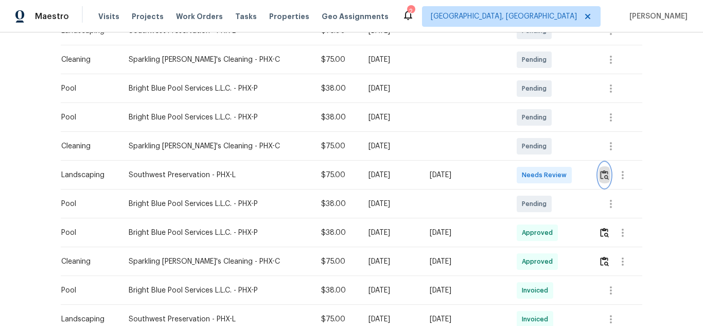
click at [600, 171] on img "button" at bounding box center [604, 175] width 9 height 10
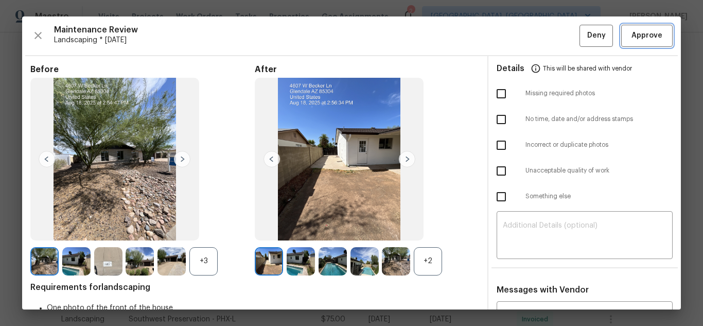
drag, startPoint x: 625, startPoint y: 32, endPoint x: 612, endPoint y: 29, distance: 13.2
click at [632, 33] on span "Approve" at bounding box center [647, 35] width 31 height 13
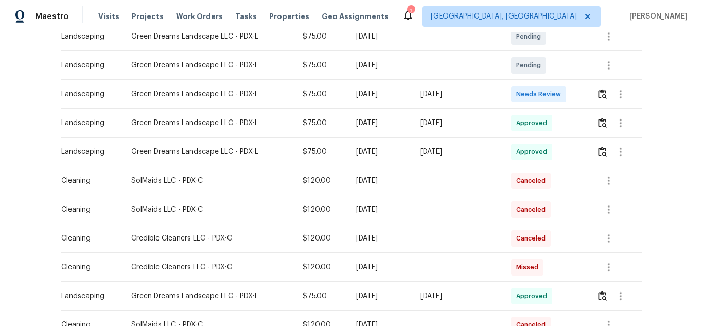
scroll to position [206, 0]
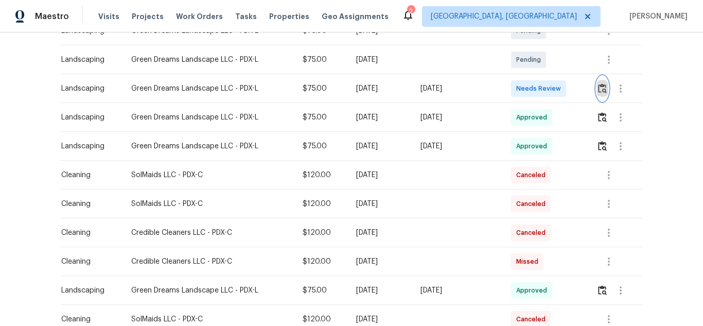
click at [602, 87] on img "button" at bounding box center [602, 88] width 9 height 10
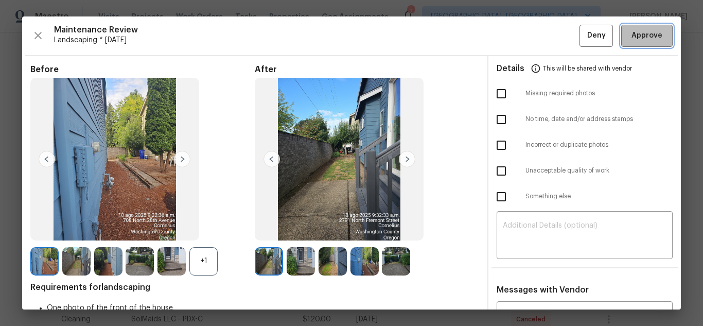
click at [635, 33] on span "Approve" at bounding box center [647, 35] width 31 height 13
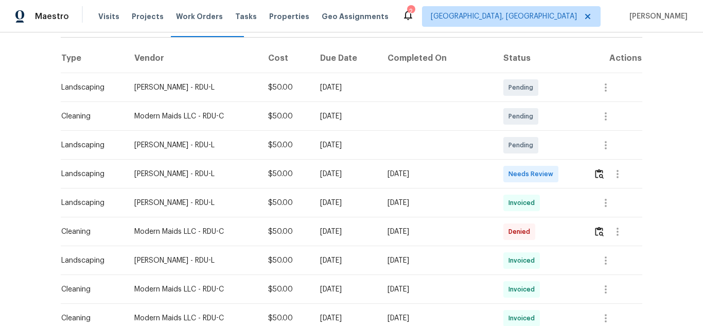
scroll to position [154, 0]
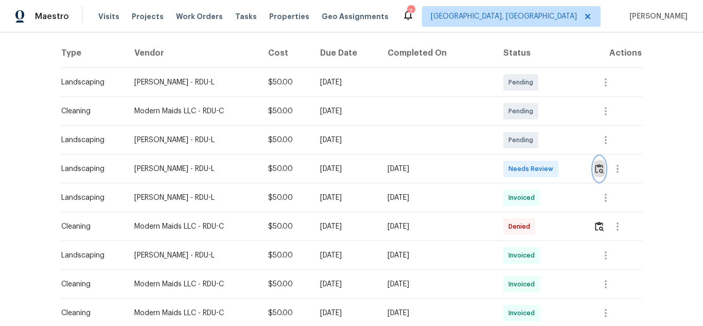
click at [601, 163] on button "button" at bounding box center [600, 169] width 12 height 25
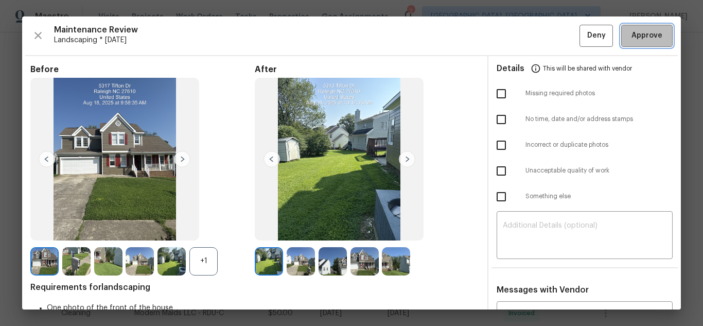
click at [634, 40] on span "Approve" at bounding box center [647, 35] width 31 height 13
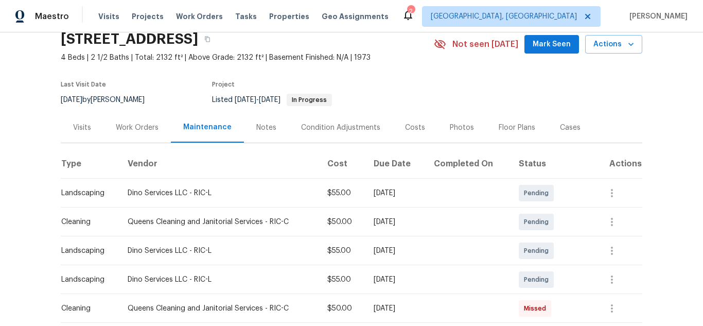
scroll to position [103, 0]
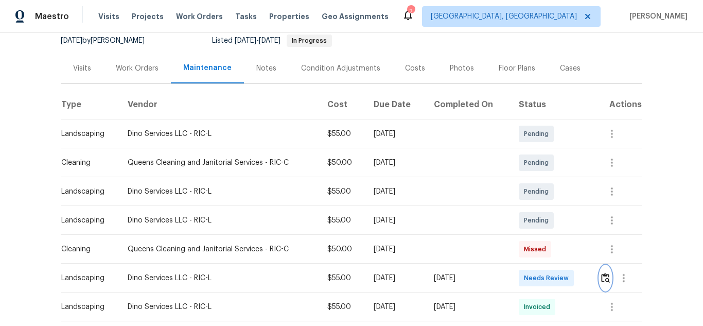
click at [602, 274] on img "button" at bounding box center [605, 278] width 9 height 10
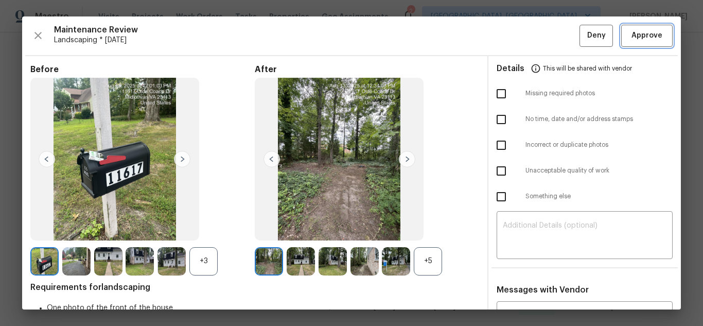
click at [657, 26] on button "Approve" at bounding box center [646, 36] width 51 height 22
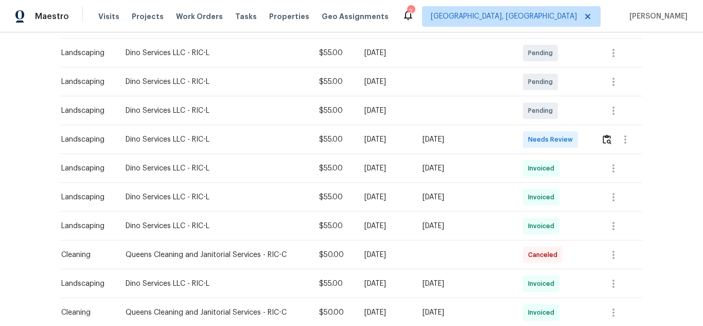
scroll to position [206, 0]
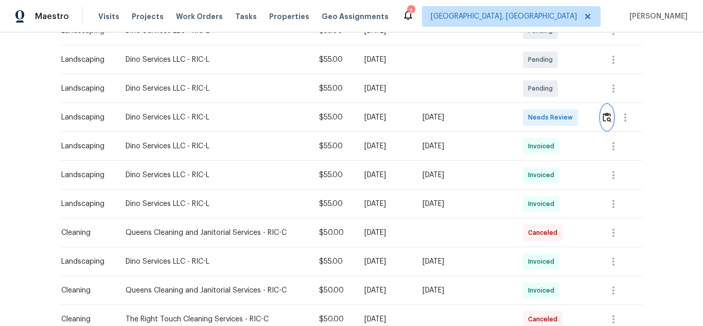
click at [607, 117] on img "button" at bounding box center [607, 117] width 9 height 10
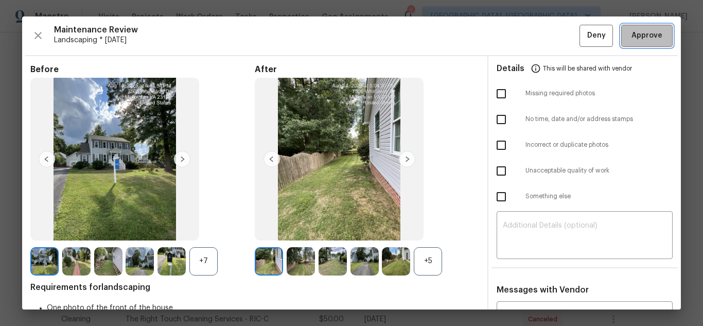
click at [636, 35] on span "Approve" at bounding box center [647, 35] width 31 height 13
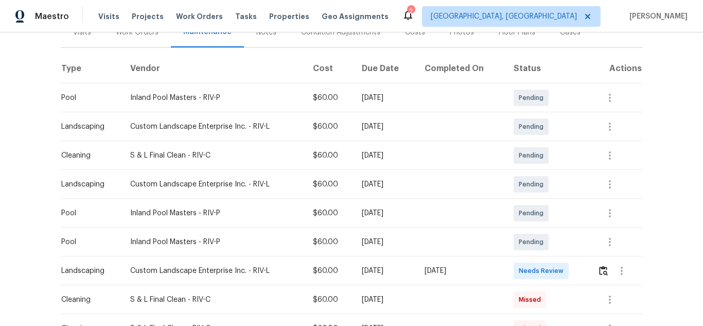
scroll to position [154, 0]
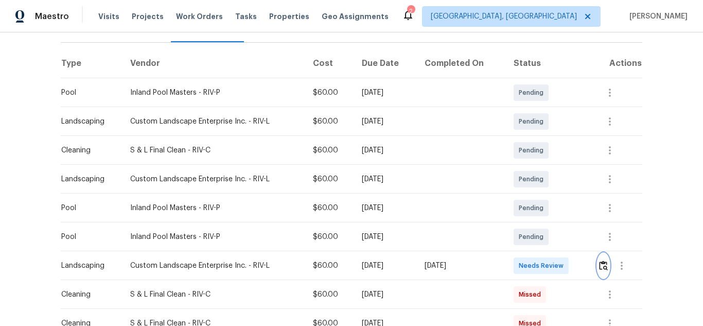
click at [600, 261] on img "button" at bounding box center [603, 266] width 9 height 10
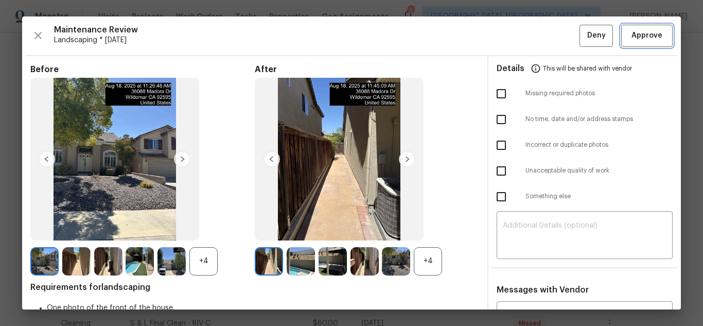
click at [659, 33] on button "Approve" at bounding box center [646, 36] width 51 height 22
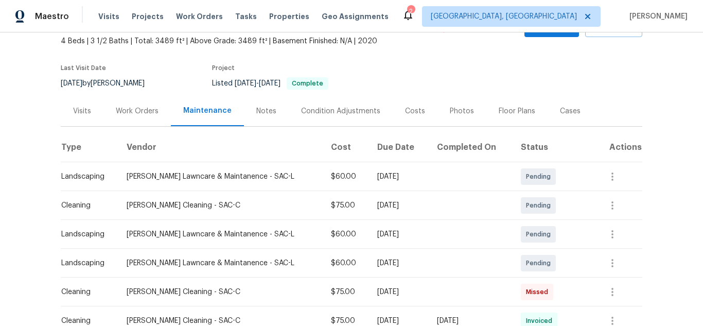
scroll to position [154, 0]
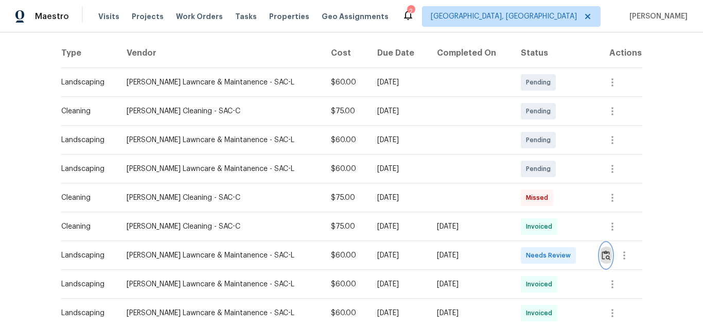
click at [602, 258] on img "button" at bounding box center [606, 255] width 9 height 10
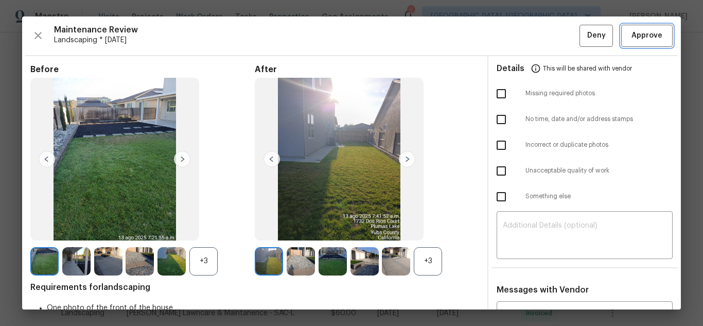
click at [639, 40] on span "Approve" at bounding box center [647, 35] width 31 height 13
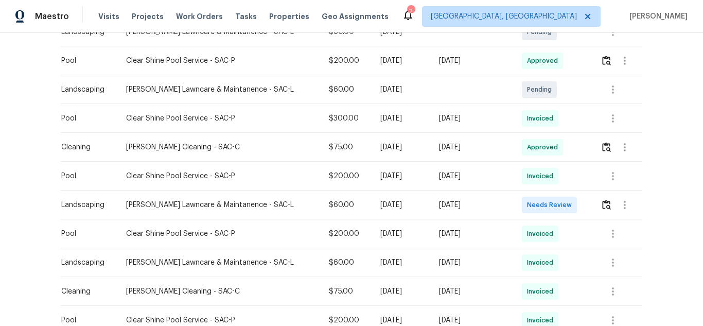
scroll to position [360, 0]
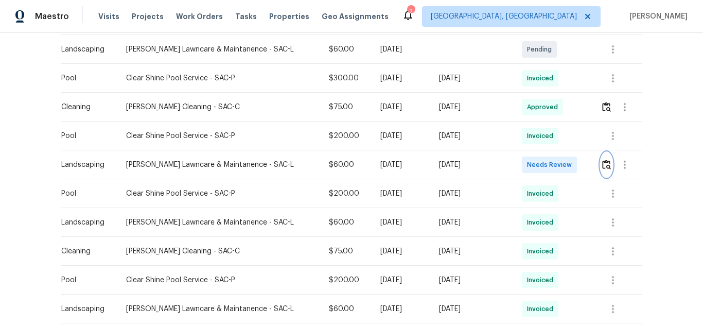
click at [603, 163] on img "button" at bounding box center [606, 165] width 9 height 10
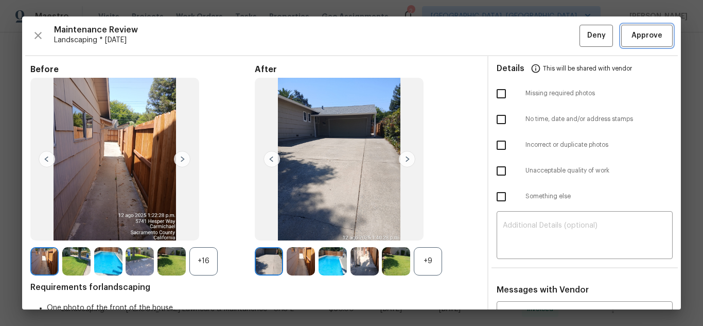
click at [638, 37] on span "Approve" at bounding box center [647, 35] width 31 height 13
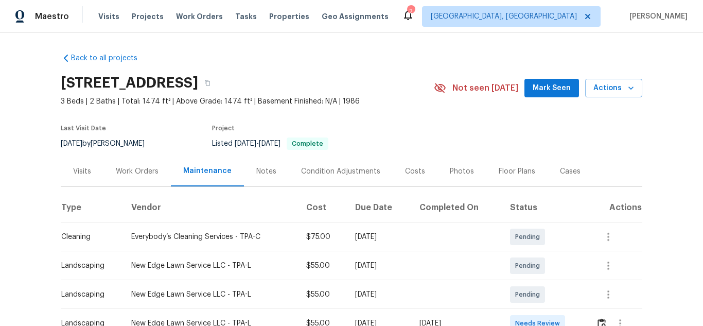
click at [466, 143] on section "[STREET_ADDRESS] 3 Beds | 2 Baths | Total: 1474 ft² | Above Grade: 1474 ft² | B…" at bounding box center [352, 113] width 582 height 87
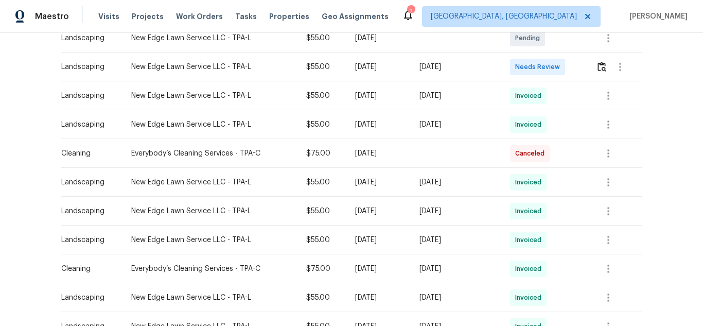
scroll to position [257, 0]
click at [602, 63] on img "button" at bounding box center [602, 66] width 9 height 10
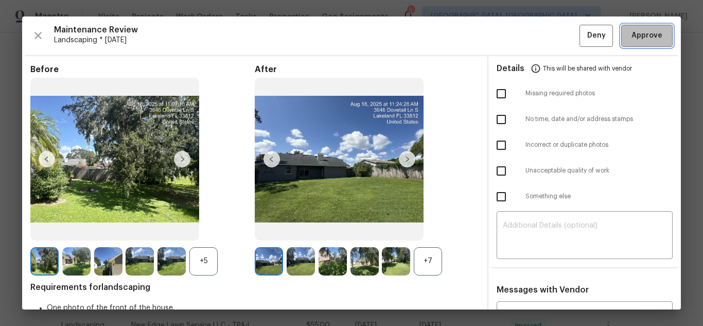
click at [632, 34] on span "Approve" at bounding box center [647, 35] width 31 height 13
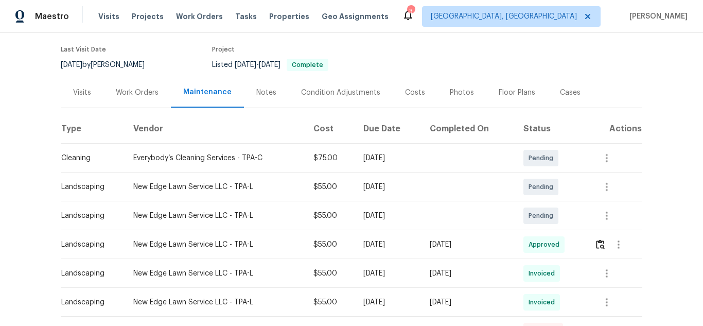
scroll to position [51, 0]
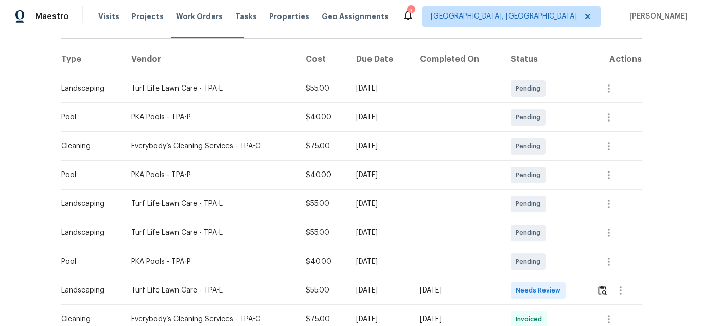
scroll to position [154, 0]
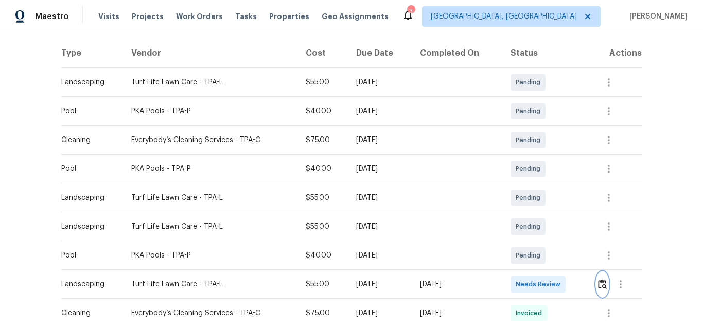
click at [599, 274] on button "button" at bounding box center [603, 284] width 12 height 25
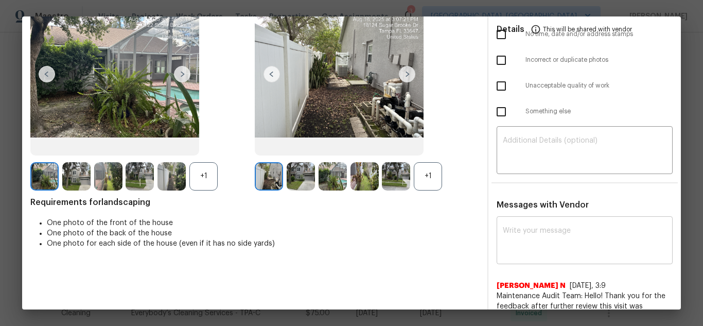
scroll to position [103, 0]
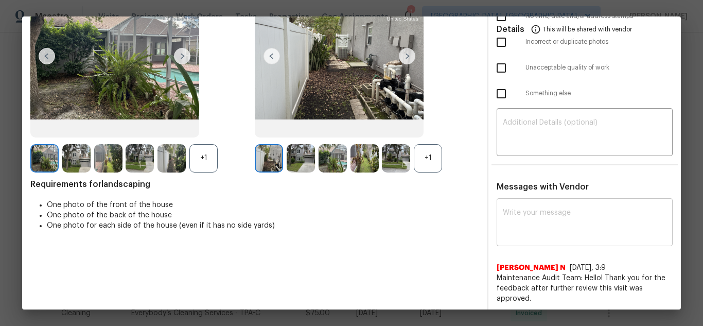
click at [523, 228] on textarea at bounding box center [585, 223] width 164 height 29
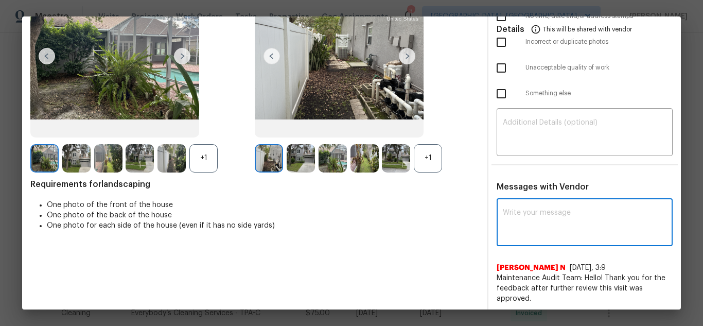
paste textarea "Maintenance Audit Team: Hello! Unfortunately, this Landscaping visit completed …"
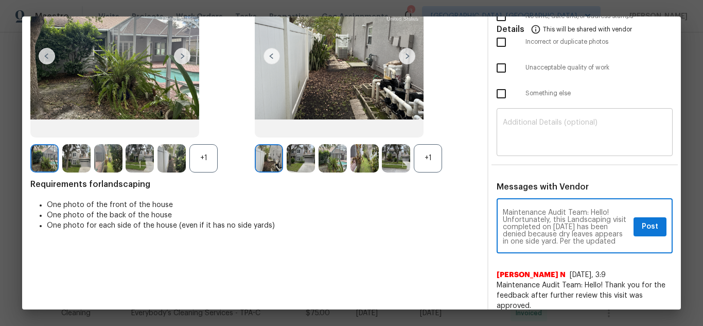
scroll to position [115, 0]
type textarea "Maintenance Audit Team: Hello! Unfortunately, this Landscaping visit completed …"
click at [550, 115] on div "​" at bounding box center [585, 133] width 176 height 45
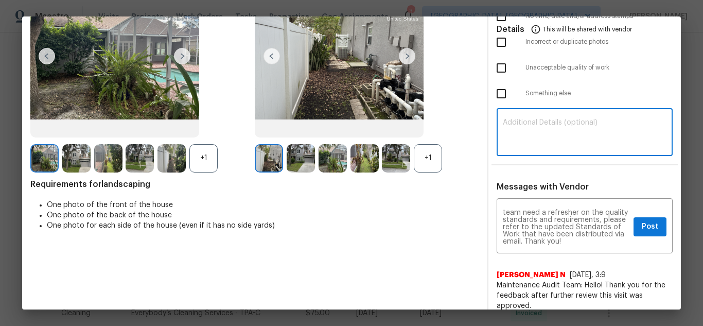
paste textarea "Maintenance Audit Team: Hello! Unfortunately, this Landscaping visit completed …"
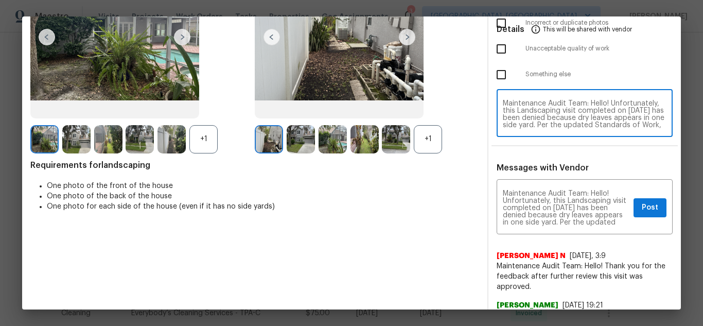
scroll to position [154, 0]
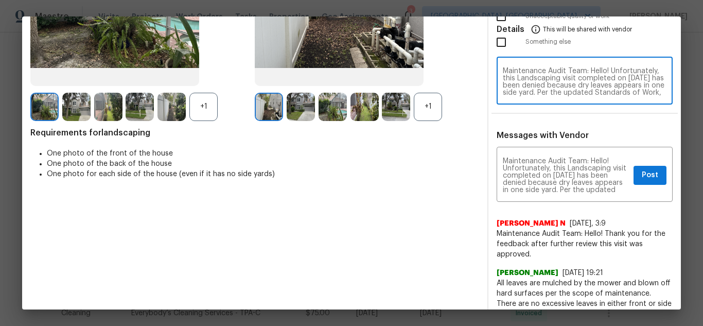
type textarea "Maintenance Audit Team: Hello! Unfortunately, this Landscaping visit completed …"
click at [642, 174] on span "Post" at bounding box center [650, 175] width 16 height 13
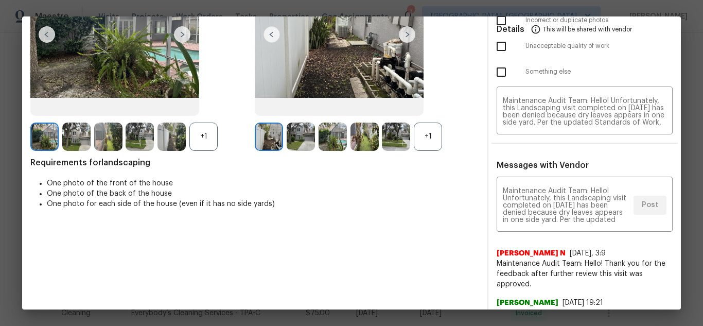
scroll to position [0, 0]
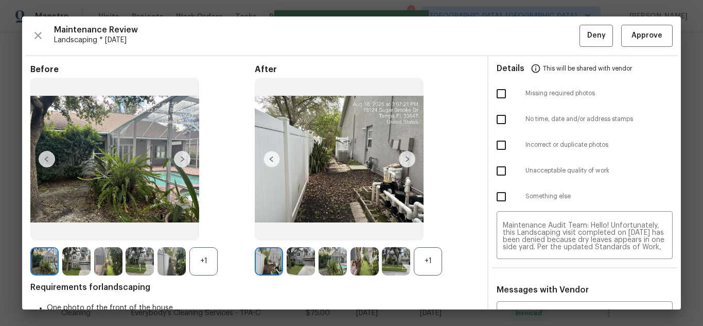
click at [497, 145] on input "checkbox" at bounding box center [502, 145] width 22 height 22
checkbox input "true"
drag, startPoint x: 494, startPoint y: 173, endPoint x: 494, endPoint y: 147, distance: 25.7
click at [494, 171] on input "checkbox" at bounding box center [502, 171] width 22 height 22
checkbox input "true"
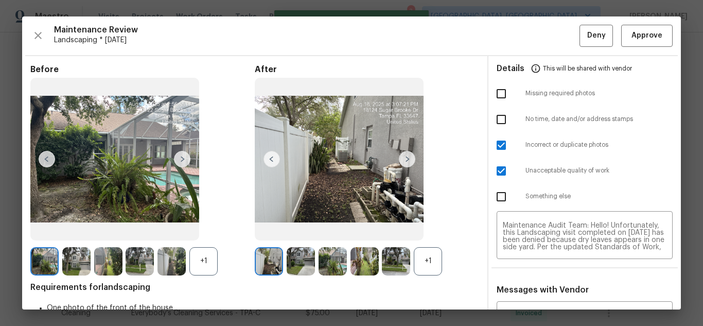
click at [495, 146] on input "checkbox" at bounding box center [502, 145] width 22 height 22
checkbox input "false"
click at [587, 32] on span "Deny" at bounding box center [596, 35] width 19 height 13
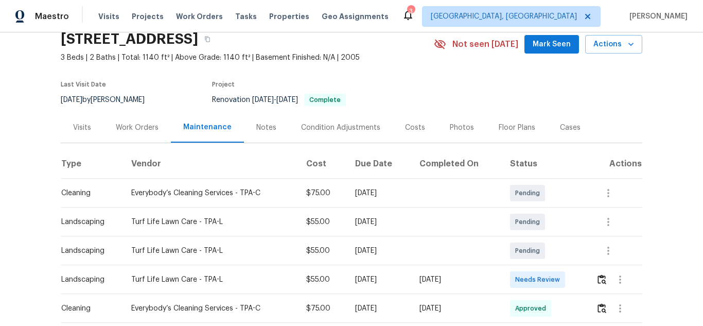
scroll to position [154, 0]
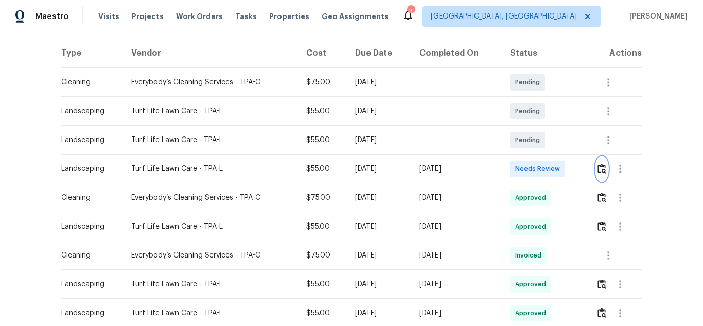
click at [600, 169] on img "button" at bounding box center [602, 169] width 9 height 10
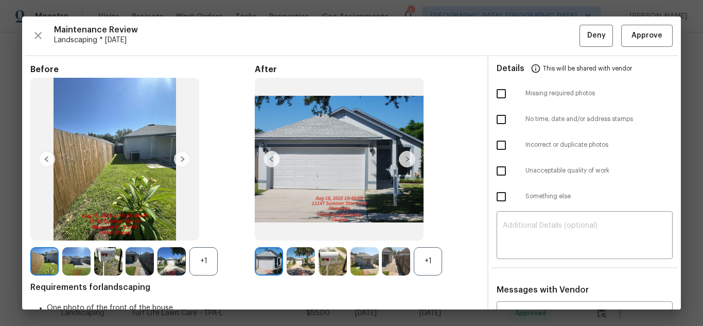
click at [408, 159] on img at bounding box center [407, 159] width 16 height 16
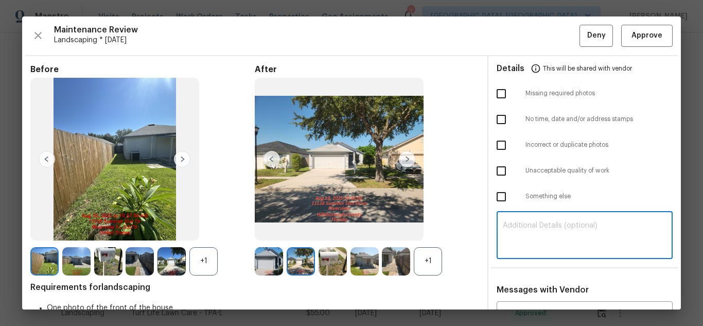
click at [515, 240] on textarea at bounding box center [585, 236] width 164 height 29
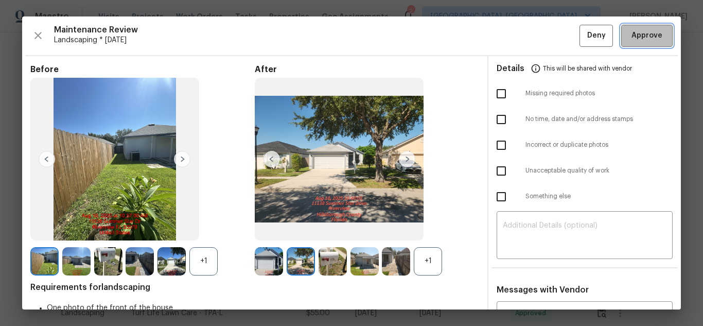
drag, startPoint x: 641, startPoint y: 40, endPoint x: 617, endPoint y: 30, distance: 25.4
click at [639, 37] on span "Approve" at bounding box center [647, 35] width 31 height 13
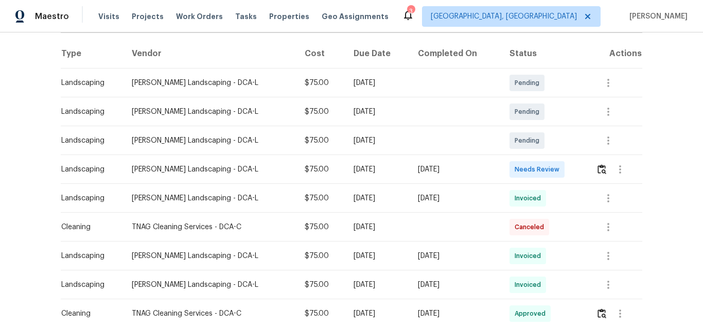
scroll to position [154, 0]
click at [600, 170] on img "button" at bounding box center [602, 169] width 9 height 10
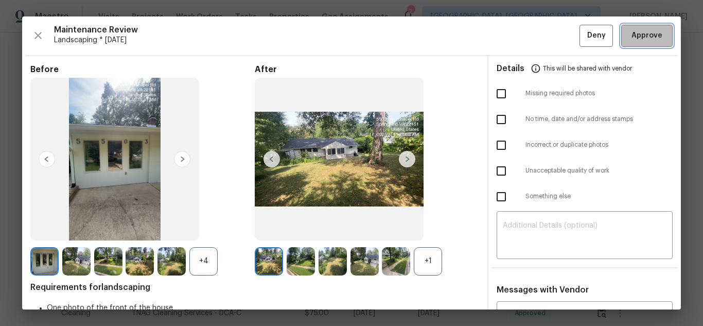
click at [632, 35] on span "Approve" at bounding box center [647, 35] width 31 height 13
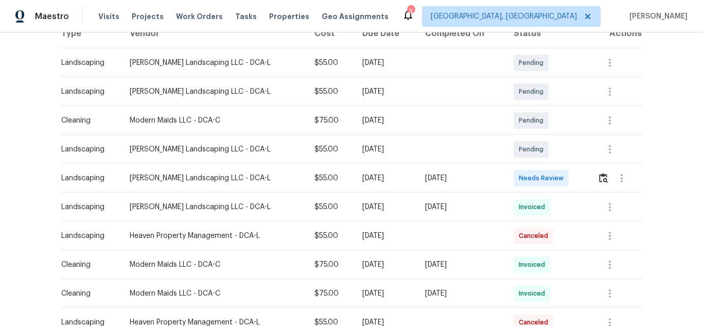
scroll to position [206, 0]
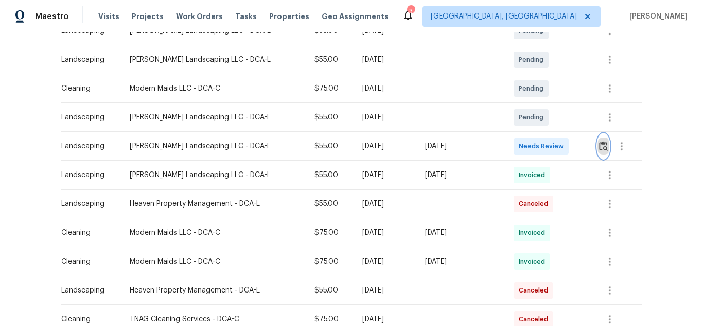
click at [602, 143] on img "button" at bounding box center [603, 146] width 9 height 10
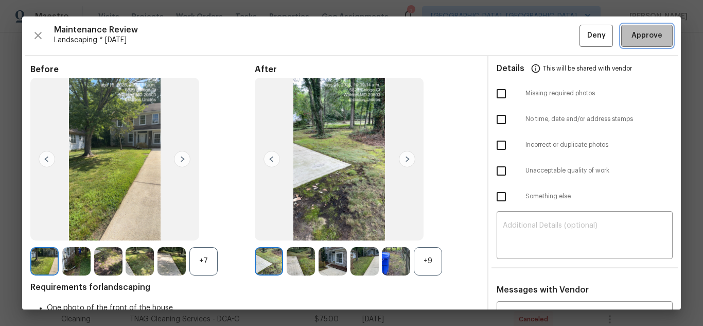
click at [638, 38] on span "Approve" at bounding box center [647, 35] width 31 height 13
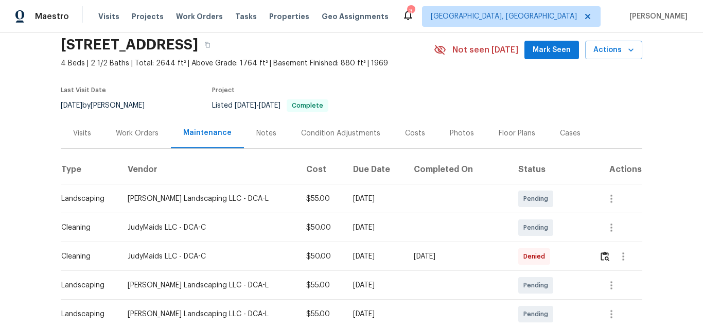
scroll to position [103, 0]
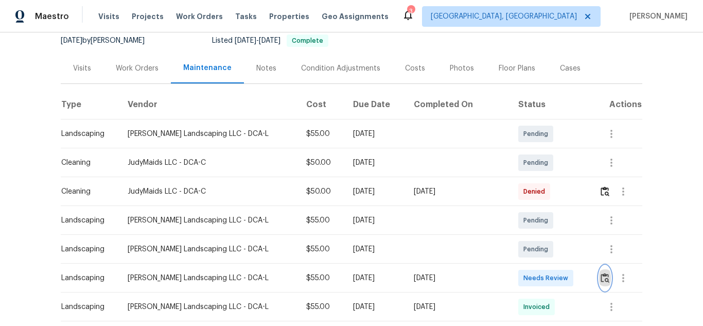
click at [601, 276] on img "button" at bounding box center [605, 278] width 9 height 10
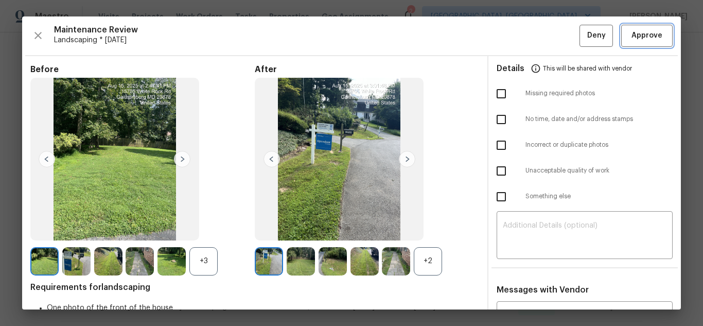
click at [641, 37] on span "Approve" at bounding box center [647, 35] width 31 height 13
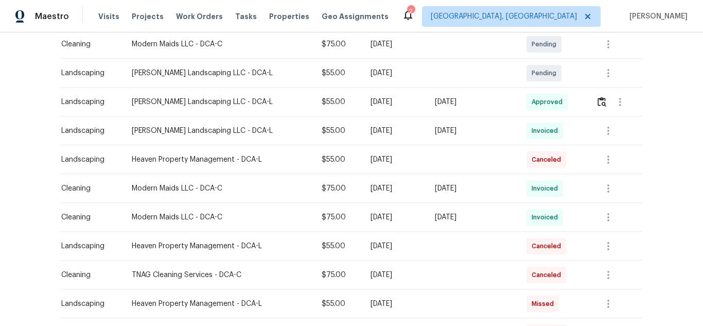
scroll to position [257, 0]
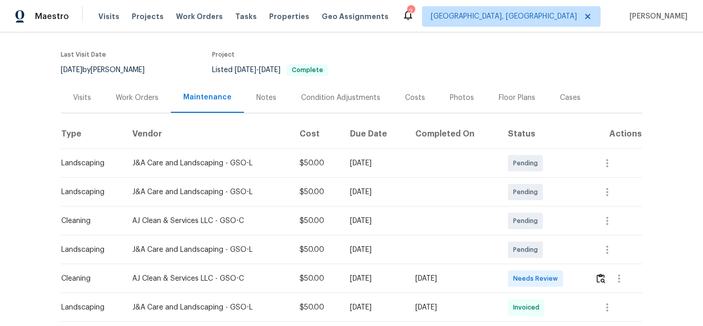
scroll to position [154, 0]
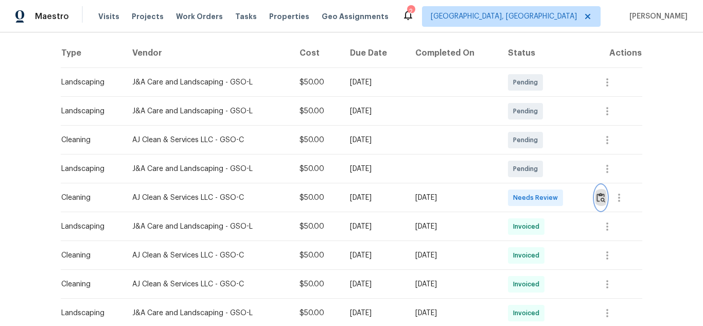
click at [602, 198] on img "button" at bounding box center [601, 198] width 9 height 10
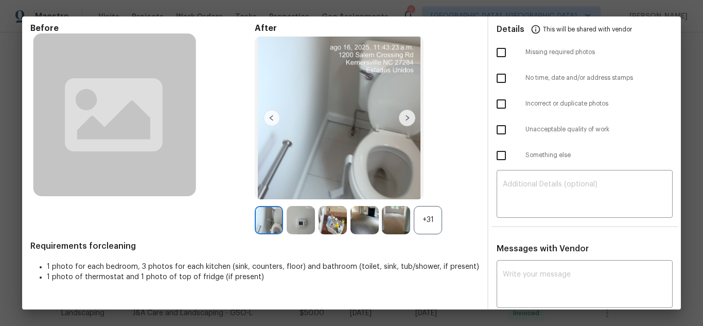
scroll to position [103, 0]
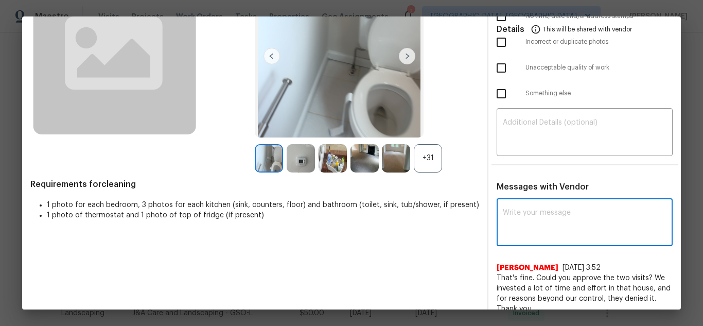
click at [551, 229] on textarea at bounding box center [585, 223] width 164 height 29
paste textarea "Maintenance Audit Team: Hello! Unfortunately, this Cleaning visit completed on …"
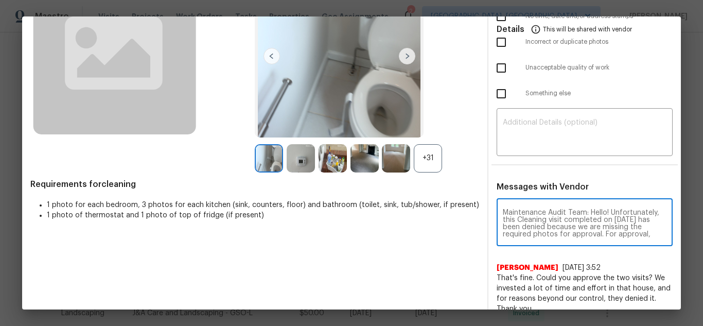
scroll to position [130, 0]
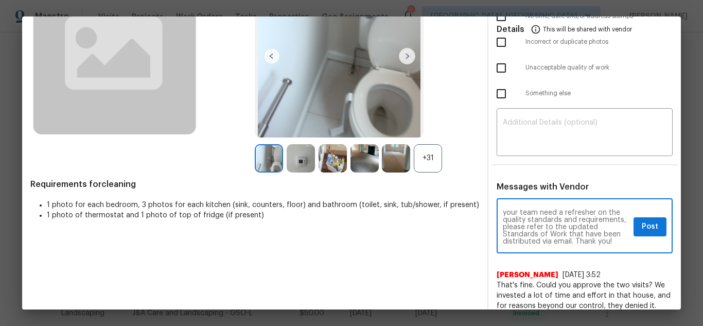
type textarea "Maintenance Audit Team: Hello! Unfortunately, this Cleaning visit completed on …"
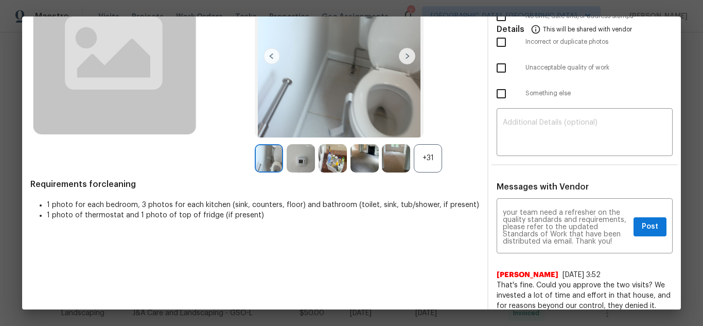
click at [553, 158] on div "Details This will be shared with vendor Missing required photos No time, date a…" at bounding box center [585, 317] width 193 height 729
click at [555, 139] on textarea at bounding box center [585, 133] width 164 height 29
paste textarea "Maintenance Audit Team: Hello! Unfortunately, this Cleaning visit completed on …"
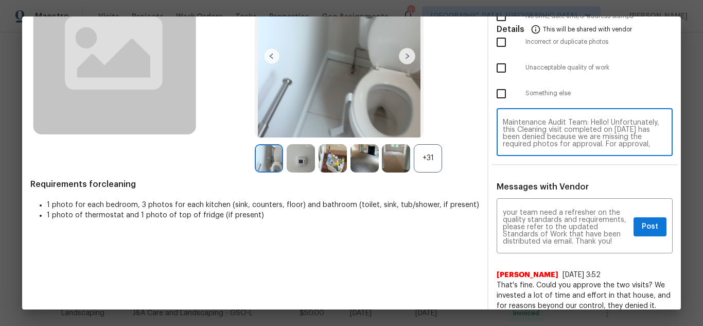
scroll to position [94, 0]
type textarea "Maintenance Audit Team: Hello! Unfortunately, this Cleaning visit completed on …"
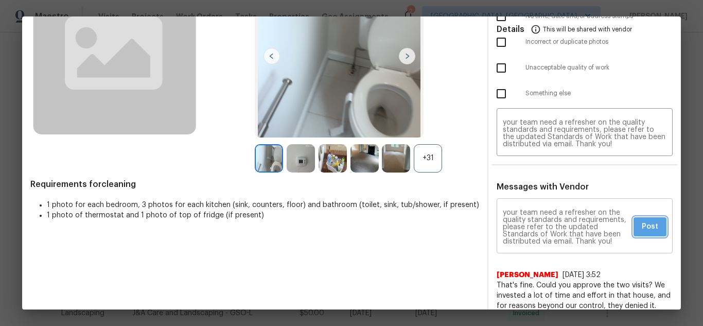
click at [642, 226] on span "Post" at bounding box center [650, 226] width 16 height 13
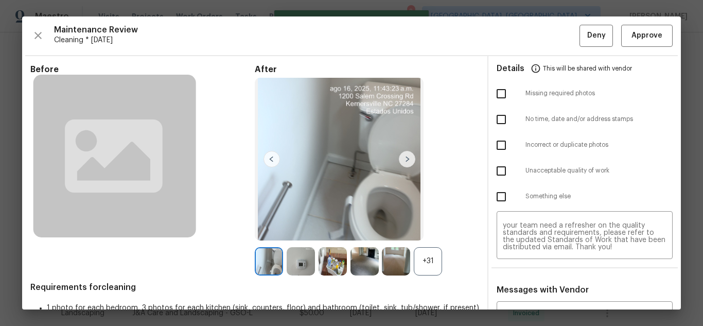
scroll to position [0, 0]
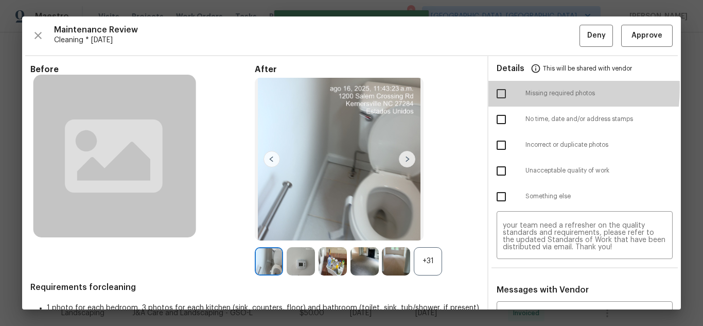
click at [492, 88] on input "checkbox" at bounding box center [502, 94] width 22 height 22
checkbox input "true"
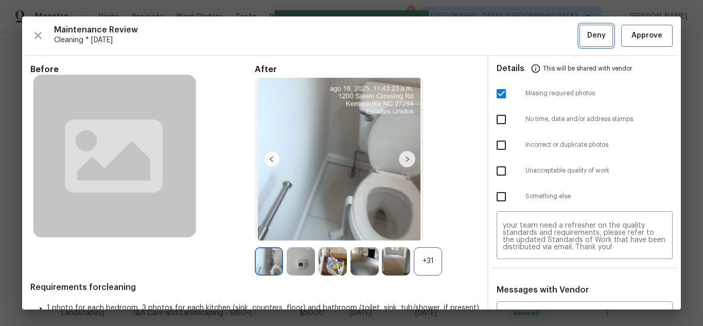
click at [594, 36] on span "Deny" at bounding box center [596, 35] width 19 height 13
